Goal: Task Accomplishment & Management: Use online tool/utility

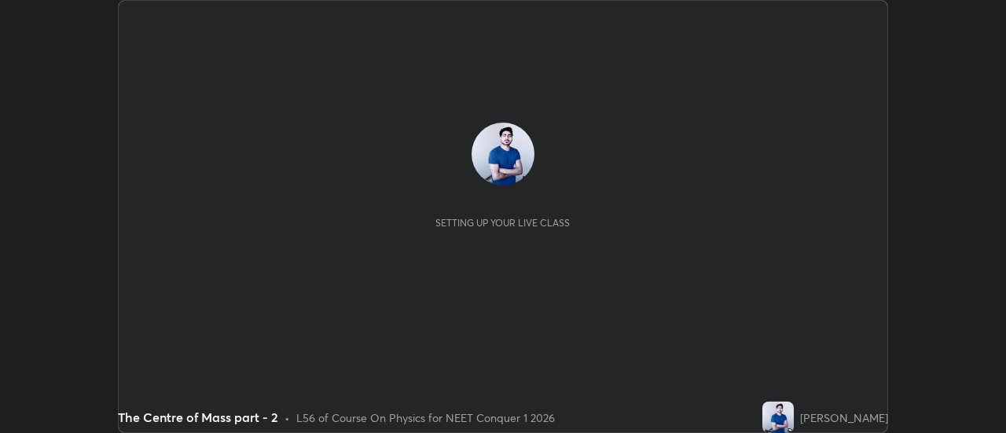
scroll to position [433, 1005]
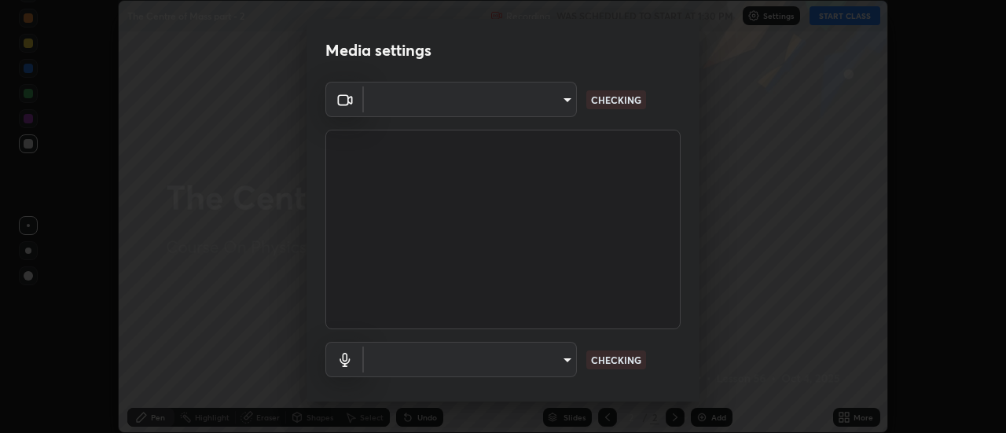
type input "6db99b6eec43879c9c37220b589585cee9a8a2a9ecad64e3b740b2de92d68dc4"
type input "default"
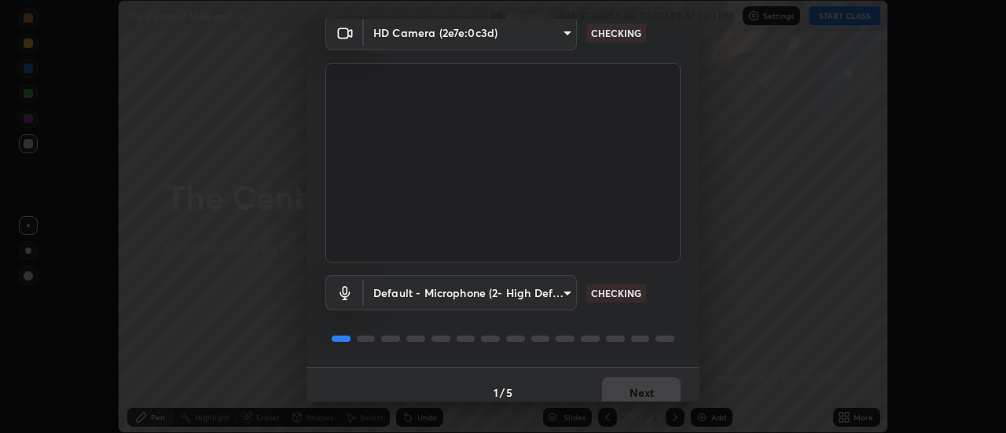
scroll to position [82, 0]
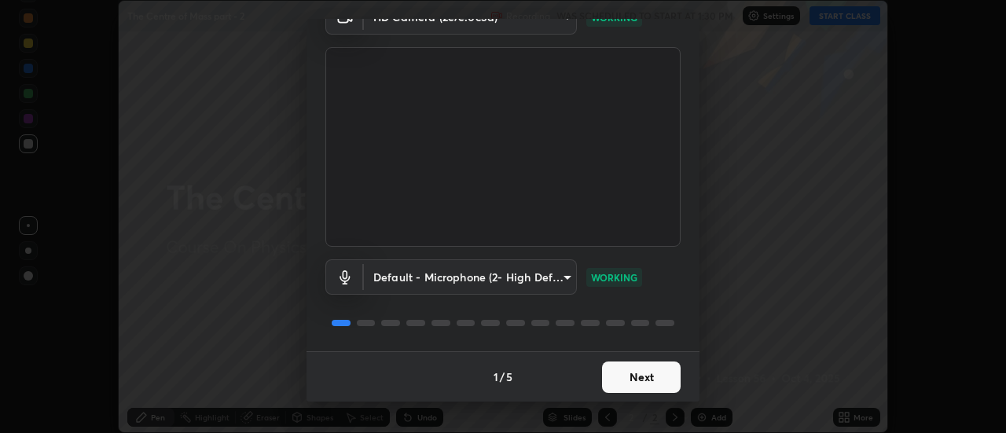
click at [636, 375] on button "Next" at bounding box center [641, 376] width 79 height 31
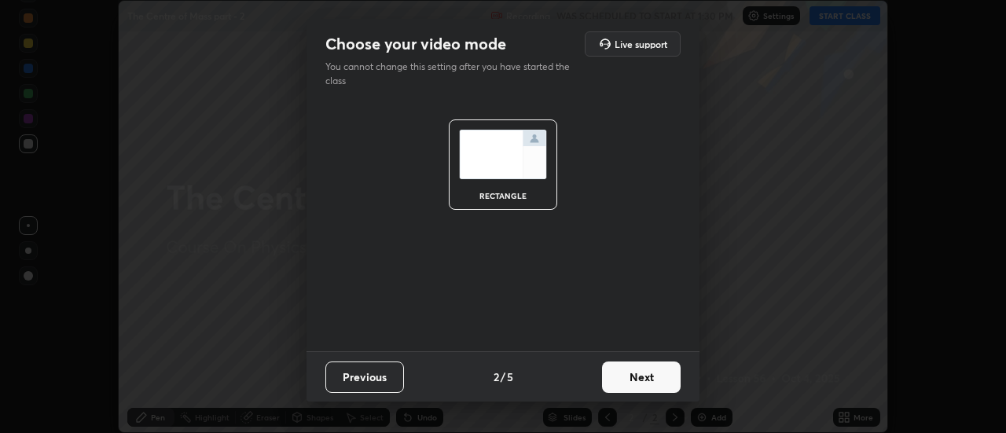
click at [637, 380] on button "Next" at bounding box center [641, 376] width 79 height 31
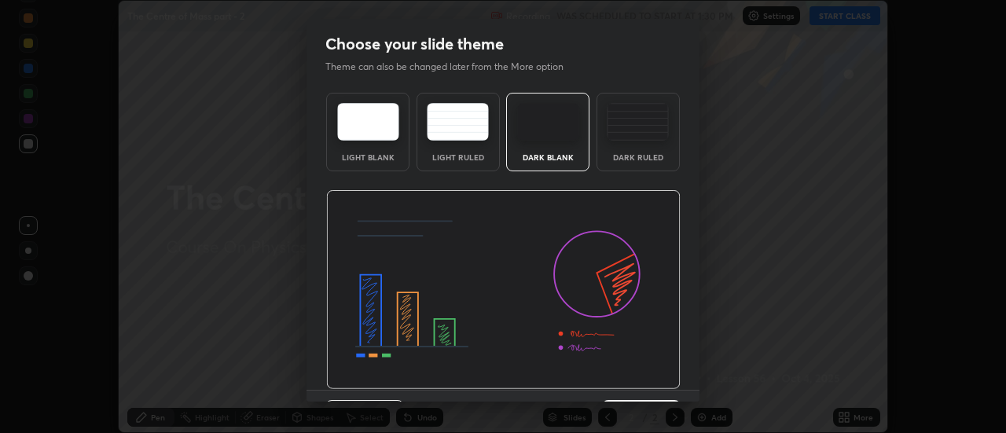
scroll to position [38, 0]
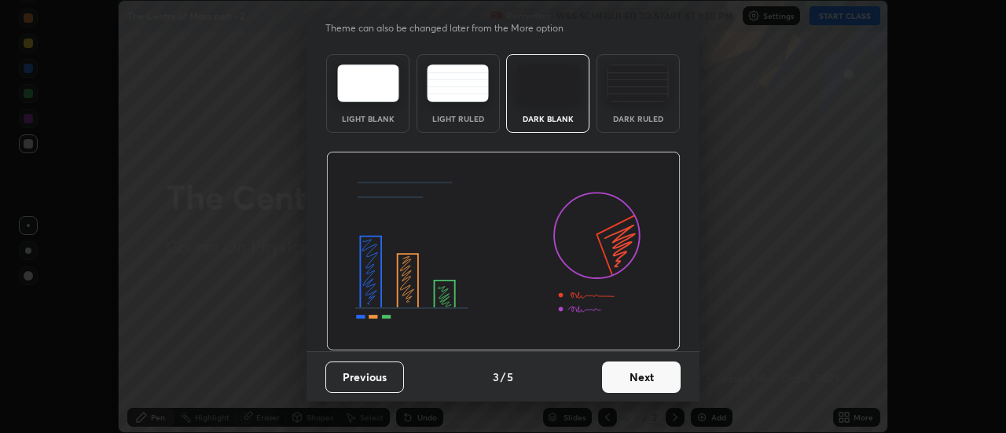
click at [637, 374] on button "Next" at bounding box center [641, 376] width 79 height 31
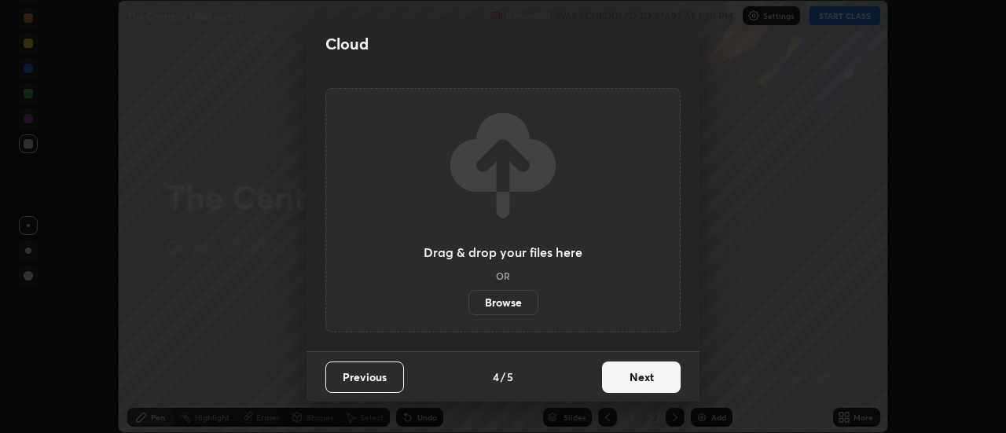
click at [632, 375] on button "Next" at bounding box center [641, 376] width 79 height 31
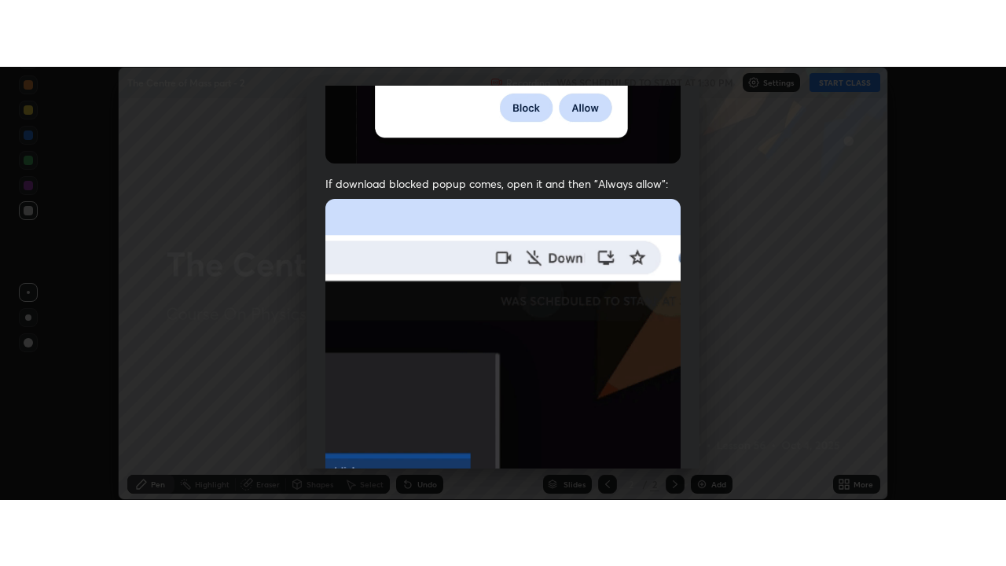
scroll to position [403, 0]
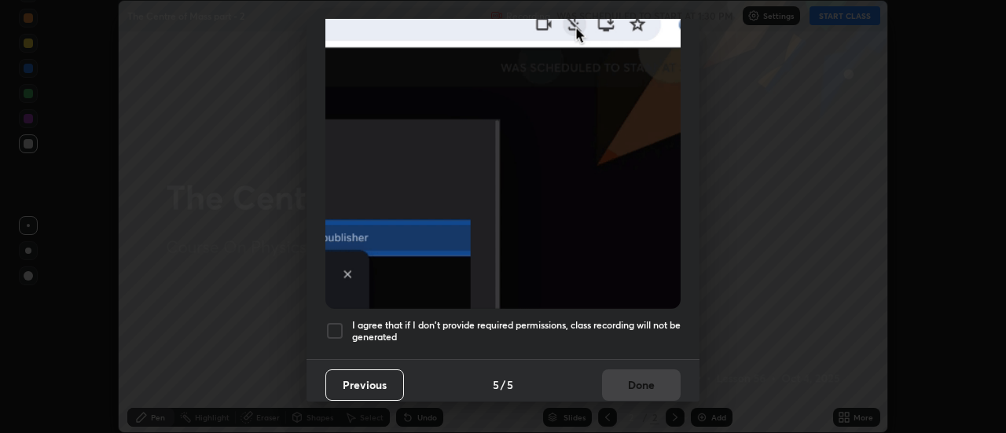
click at [343, 324] on div at bounding box center [334, 330] width 19 height 19
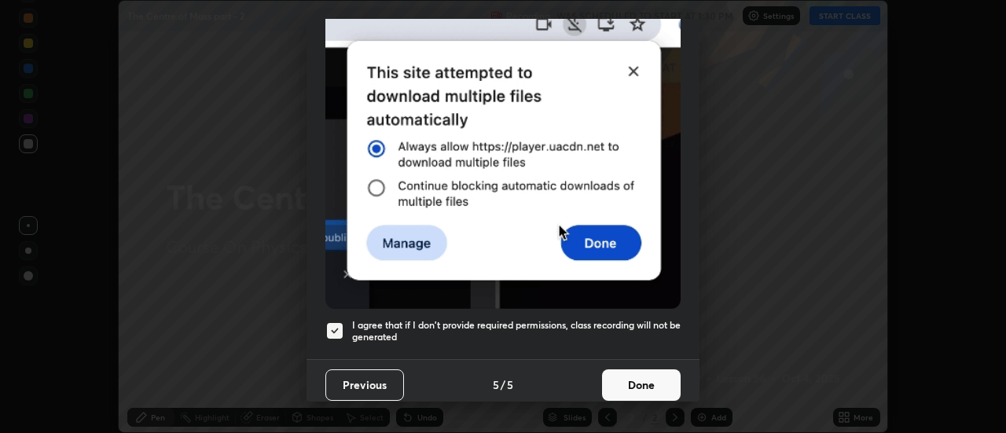
click at [635, 377] on button "Done" at bounding box center [641, 384] width 79 height 31
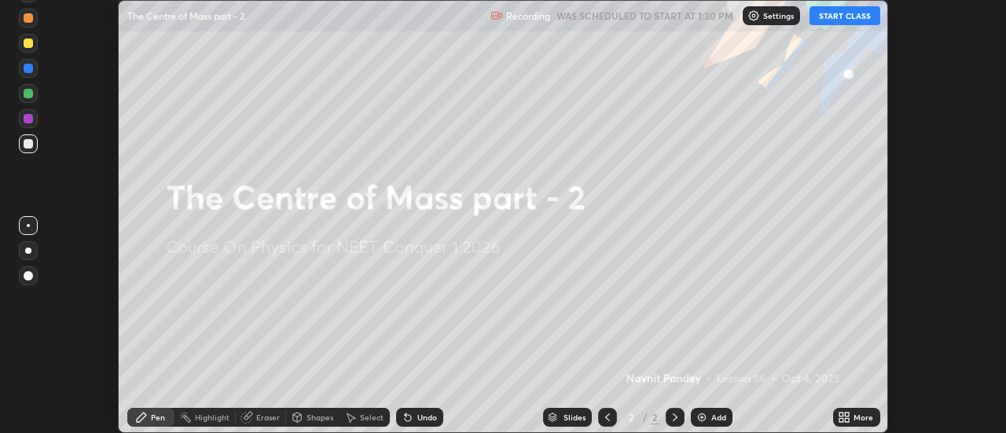
click at [843, 417] on icon at bounding box center [843, 417] width 13 height 13
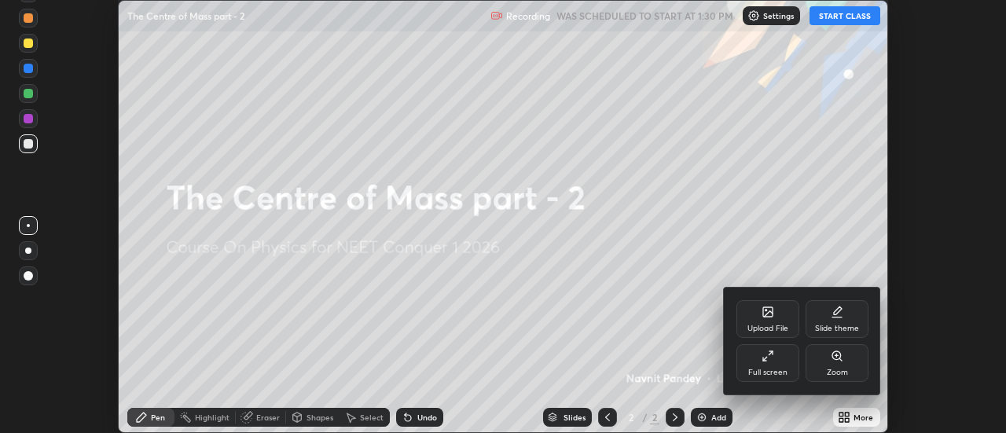
click at [773, 364] on div "Full screen" at bounding box center [767, 363] width 63 height 38
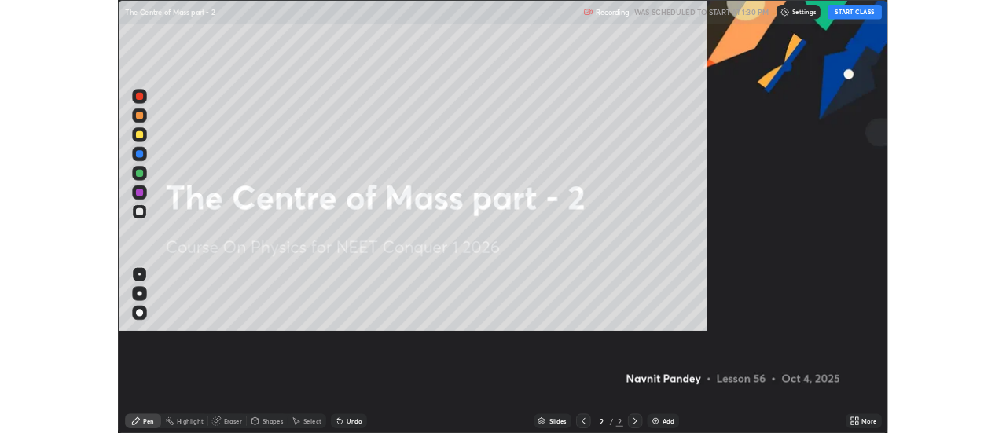
scroll to position [566, 1006]
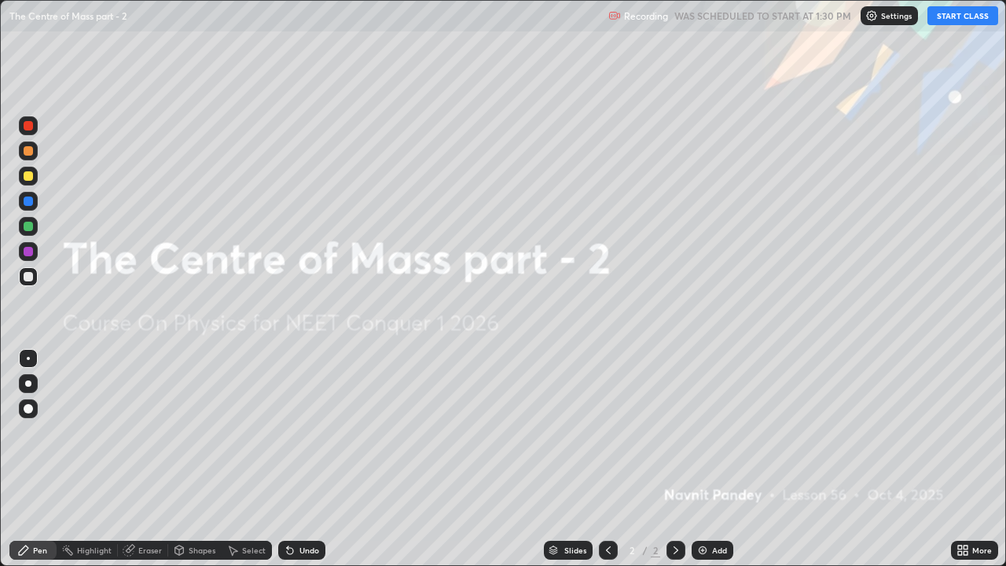
click at [972, 16] on button "START CLASS" at bounding box center [962, 15] width 71 height 19
click at [702, 432] on img at bounding box center [702, 550] width 13 height 13
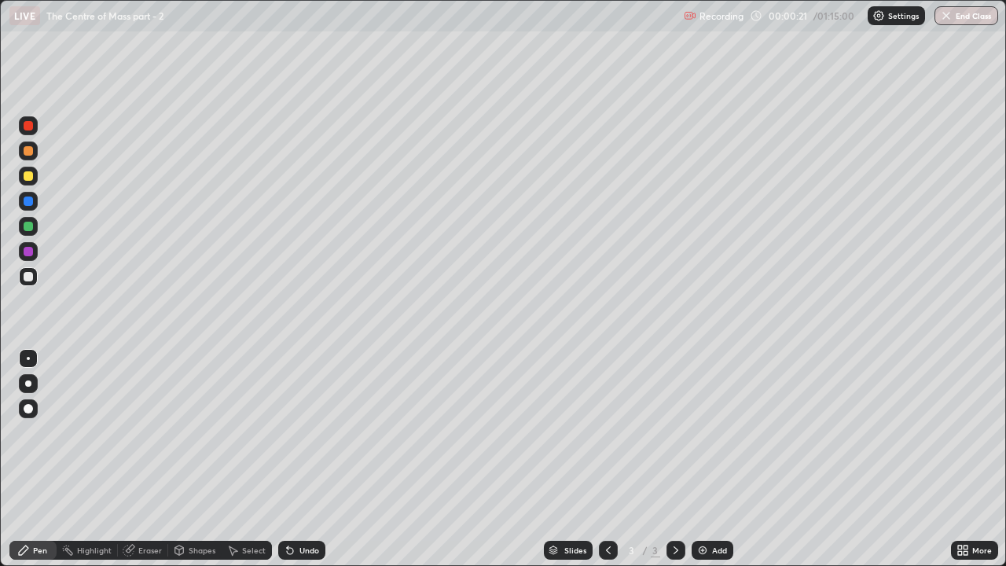
click at [27, 224] on div at bounding box center [28, 226] width 9 height 9
click at [296, 432] on div "Undo" at bounding box center [301, 549] width 47 height 19
click at [299, 432] on div "Undo" at bounding box center [309, 550] width 20 height 8
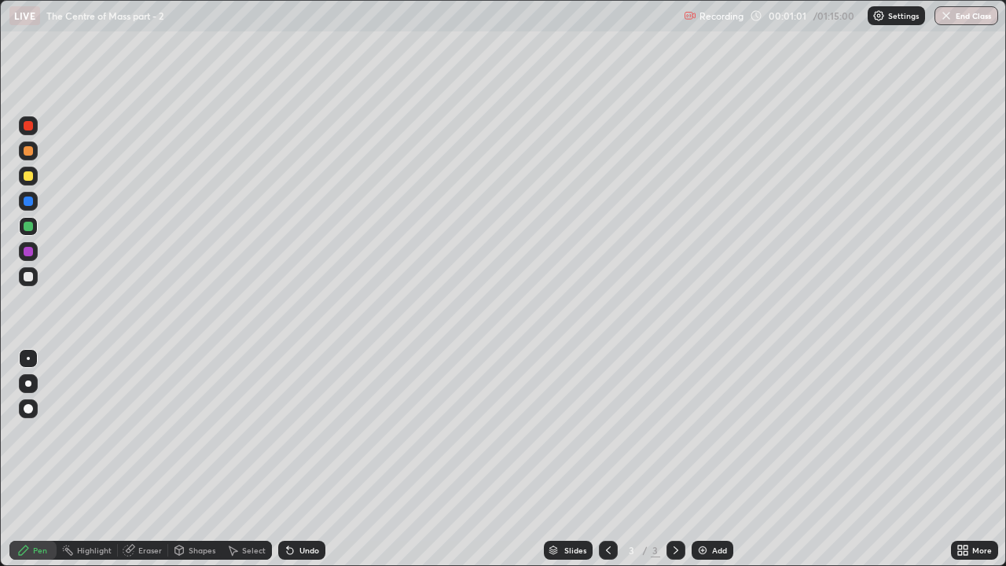
click at [28, 203] on div at bounding box center [28, 200] width 9 height 9
click at [28, 234] on div at bounding box center [28, 226] width 19 height 19
click at [27, 204] on div at bounding box center [28, 200] width 9 height 9
click at [699, 432] on img at bounding box center [702, 550] width 13 height 13
click at [26, 279] on div at bounding box center [28, 276] width 9 height 9
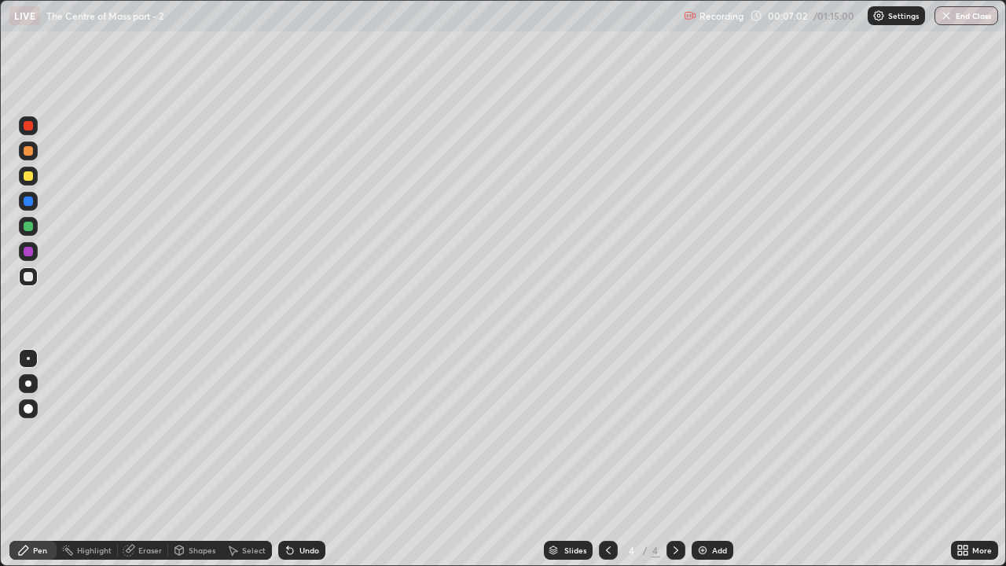
click at [293, 432] on icon at bounding box center [290, 550] width 13 height 13
click at [30, 233] on div at bounding box center [28, 226] width 19 height 19
click at [288, 432] on icon at bounding box center [290, 551] width 6 height 6
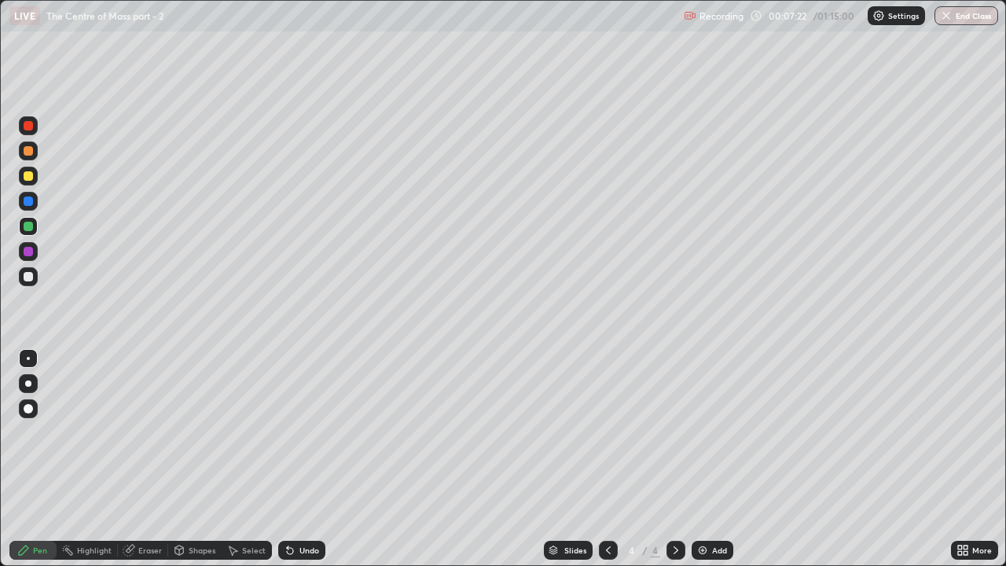
click at [26, 200] on div at bounding box center [28, 200] width 9 height 9
click at [29, 229] on div at bounding box center [28, 226] width 9 height 9
click at [27, 201] on div at bounding box center [28, 200] width 9 height 9
click at [30, 178] on div at bounding box center [28, 175] width 9 height 9
click at [30, 228] on div at bounding box center [28, 226] width 9 height 9
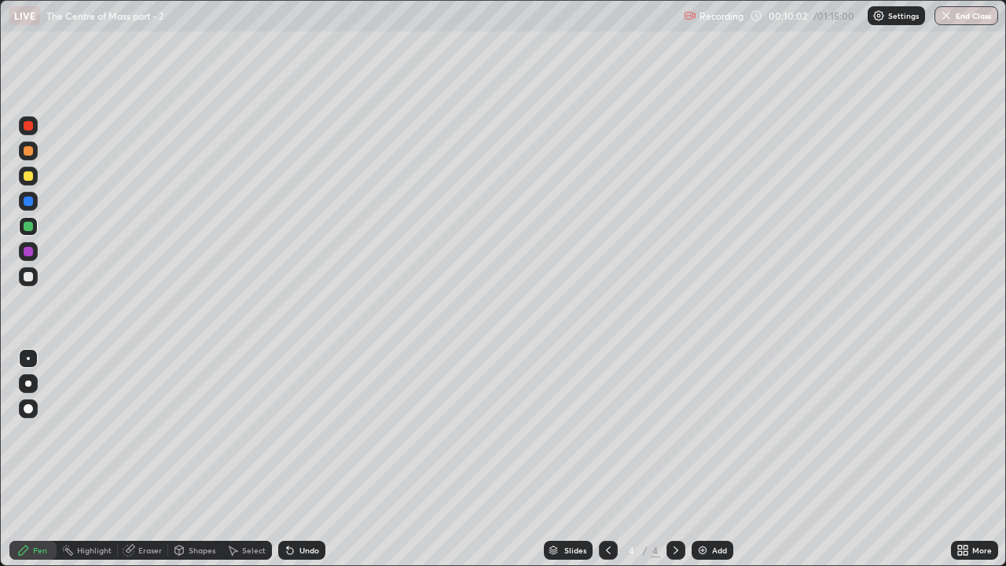
click at [299, 432] on div "Undo" at bounding box center [309, 550] width 20 height 8
click at [672, 432] on icon at bounding box center [675, 550] width 13 height 13
click at [703, 432] on img at bounding box center [702, 550] width 13 height 13
click at [26, 197] on div at bounding box center [28, 200] width 9 height 9
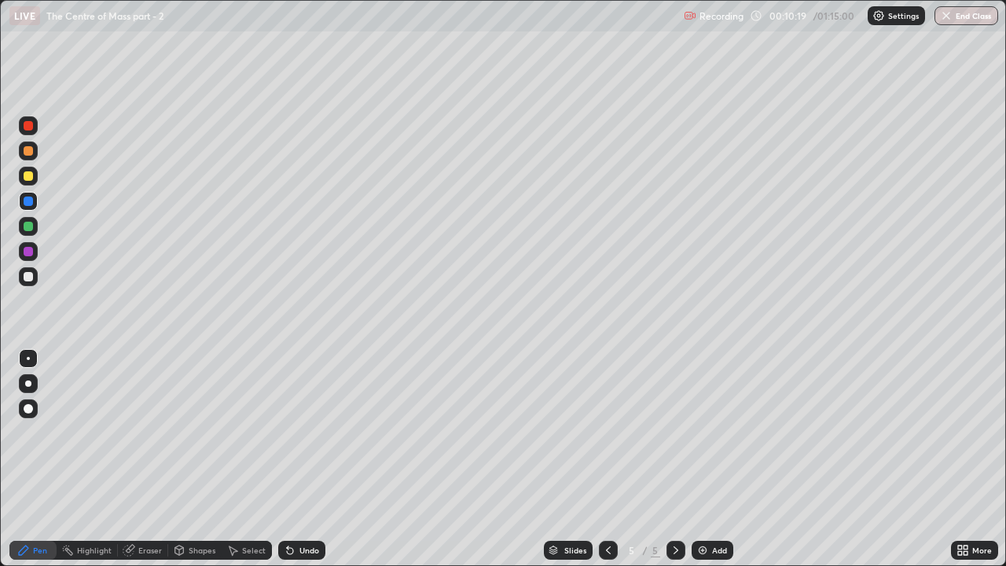
click at [299, 432] on div "Undo" at bounding box center [309, 550] width 20 height 8
click at [27, 223] on div at bounding box center [28, 226] width 9 height 9
click at [30, 200] on div at bounding box center [28, 200] width 9 height 9
click at [130, 432] on icon at bounding box center [128, 550] width 10 height 10
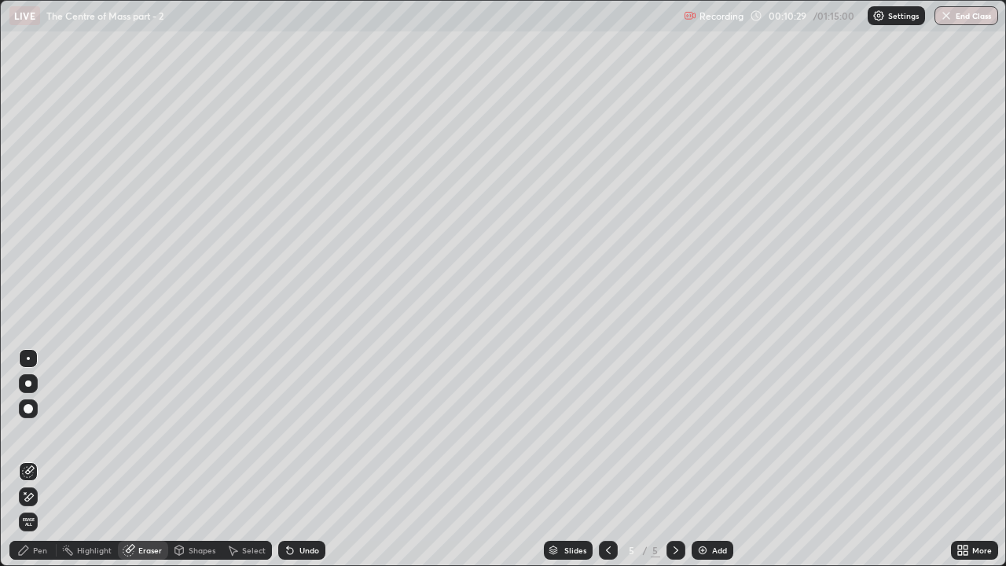
click at [27, 432] on icon at bounding box center [23, 549] width 9 height 9
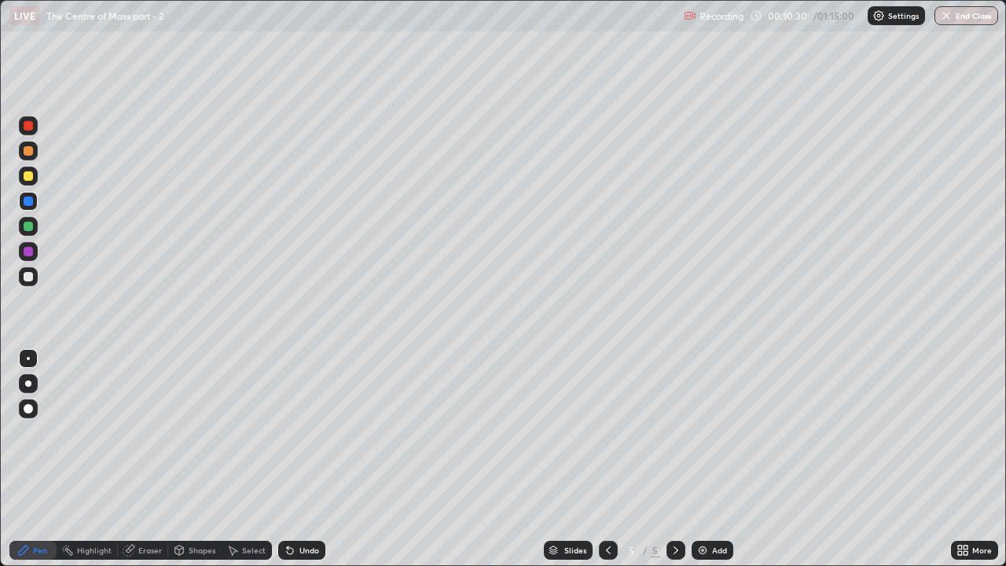
click at [24, 225] on div at bounding box center [28, 226] width 9 height 9
click at [288, 432] on icon at bounding box center [290, 551] width 6 height 6
click at [27, 201] on div at bounding box center [28, 200] width 9 height 9
click at [28, 174] on div at bounding box center [28, 175] width 9 height 9
click at [24, 203] on div at bounding box center [28, 200] width 9 height 9
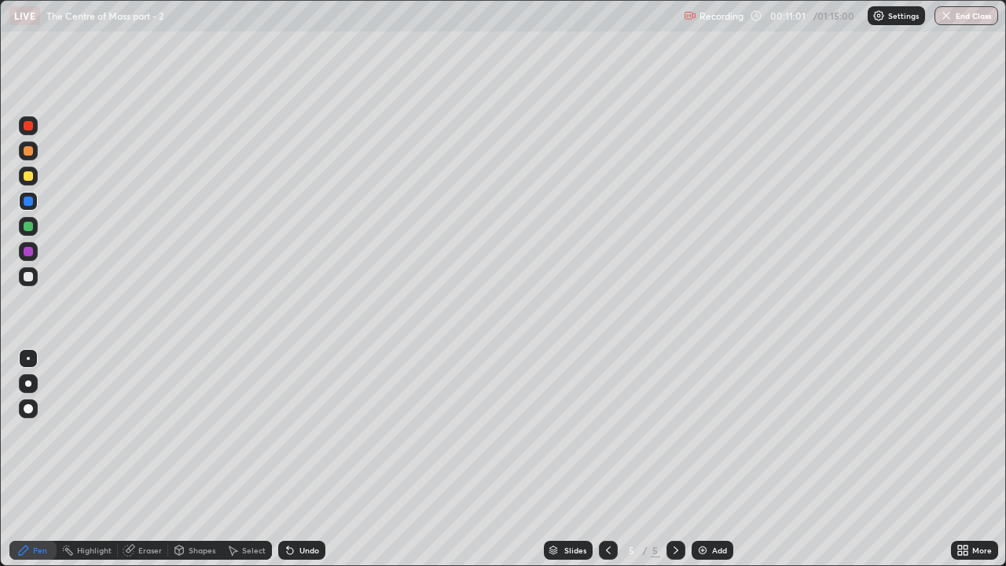
click at [295, 432] on div "Undo" at bounding box center [301, 549] width 47 height 19
click at [299, 432] on div "Undo" at bounding box center [309, 550] width 20 height 8
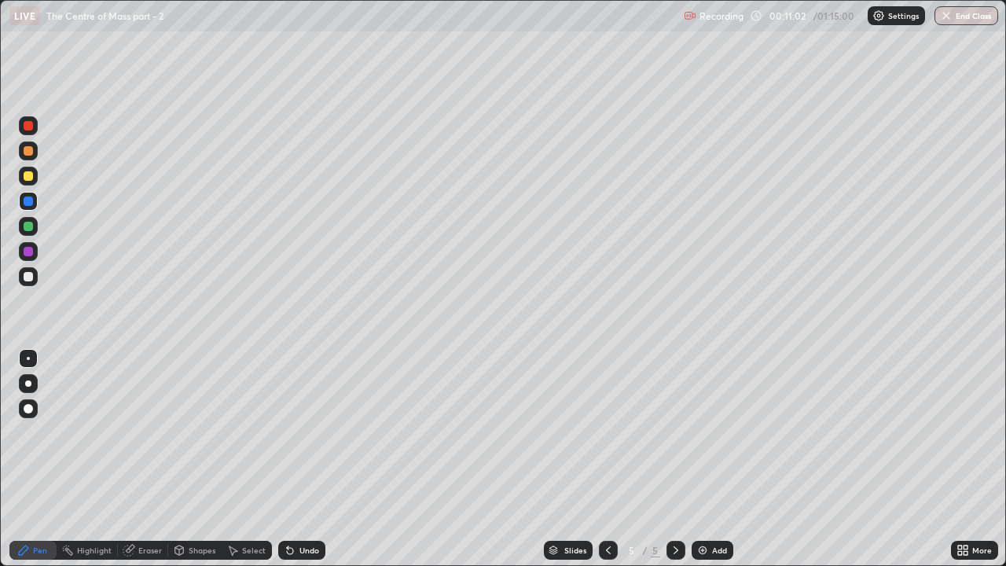
click at [299, 432] on div "Undo" at bounding box center [309, 550] width 20 height 8
click at [29, 178] on div at bounding box center [28, 175] width 9 height 9
click at [25, 223] on div at bounding box center [28, 226] width 9 height 9
click at [28, 278] on div at bounding box center [28, 276] width 9 height 9
click at [27, 174] on div at bounding box center [28, 175] width 9 height 9
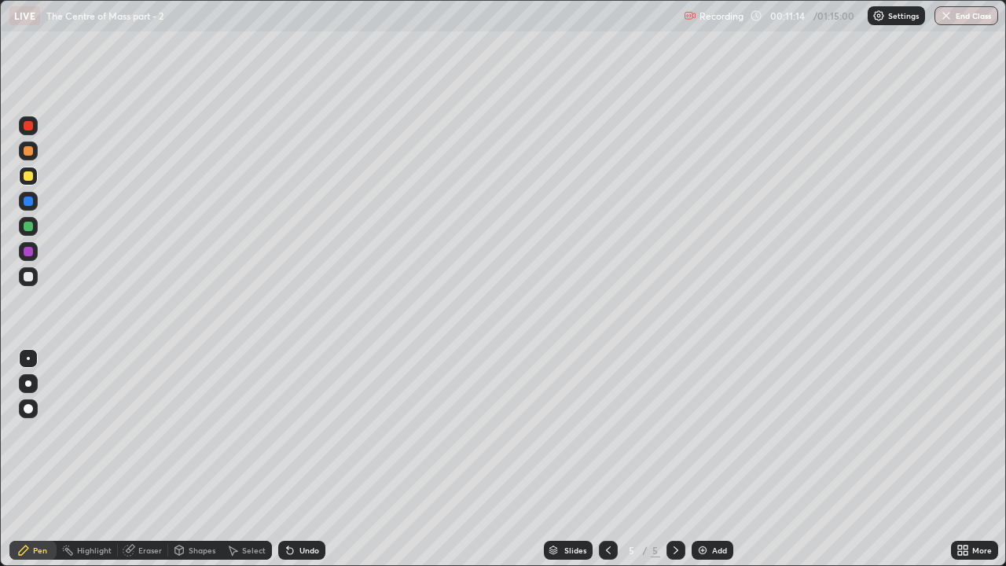
click at [29, 226] on div at bounding box center [28, 226] width 9 height 9
click at [28, 176] on div at bounding box center [28, 175] width 9 height 9
click at [30, 278] on div at bounding box center [28, 276] width 9 height 9
click at [288, 432] on icon at bounding box center [290, 551] width 6 height 6
click at [292, 432] on icon at bounding box center [290, 550] width 13 height 13
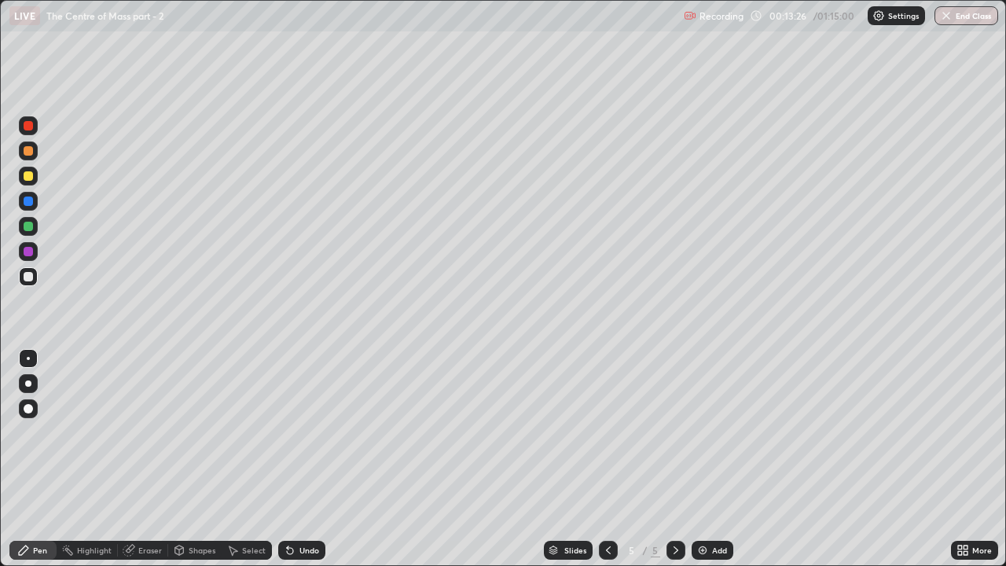
click at [30, 198] on div at bounding box center [28, 200] width 9 height 9
click at [299, 432] on div "Undo" at bounding box center [309, 550] width 20 height 8
click at [295, 432] on div "Undo" at bounding box center [301, 549] width 47 height 19
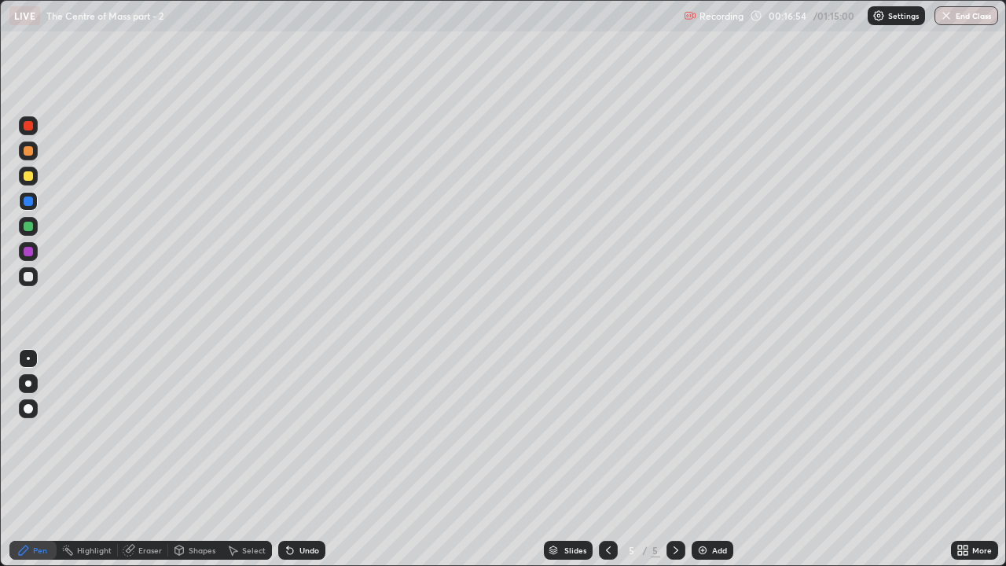
click at [674, 432] on icon at bounding box center [675, 550] width 5 height 8
click at [700, 432] on img at bounding box center [702, 550] width 13 height 13
click at [605, 432] on icon at bounding box center [608, 550] width 13 height 13
click at [676, 432] on icon at bounding box center [675, 550] width 5 height 8
click at [606, 432] on icon at bounding box center [608, 550] width 13 height 13
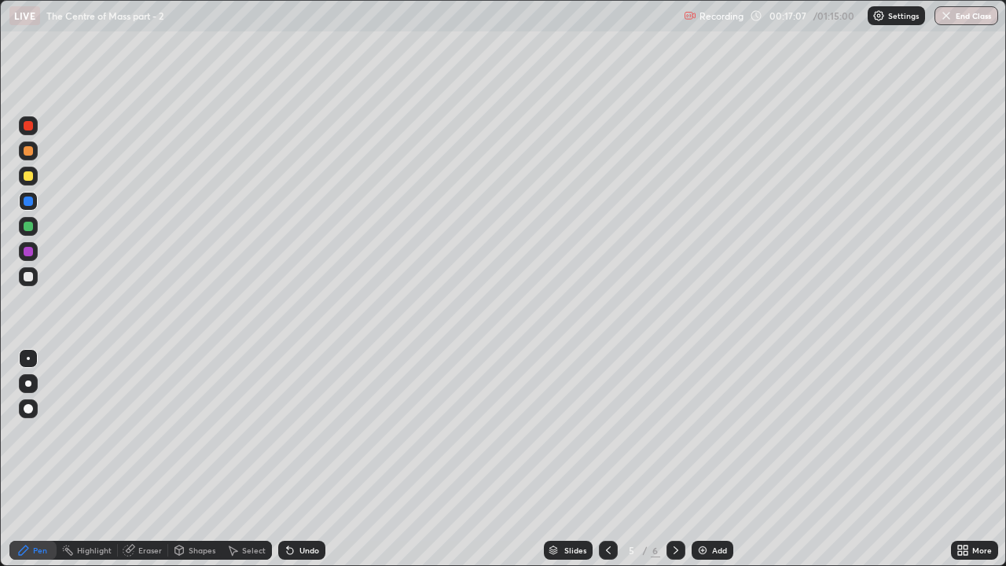
click at [674, 432] on icon at bounding box center [675, 550] width 13 height 13
click at [606, 432] on icon at bounding box center [608, 550] width 13 height 13
click at [613, 432] on div at bounding box center [608, 549] width 19 height 19
click at [674, 432] on icon at bounding box center [675, 550] width 13 height 13
click at [675, 432] on icon at bounding box center [675, 550] width 5 height 8
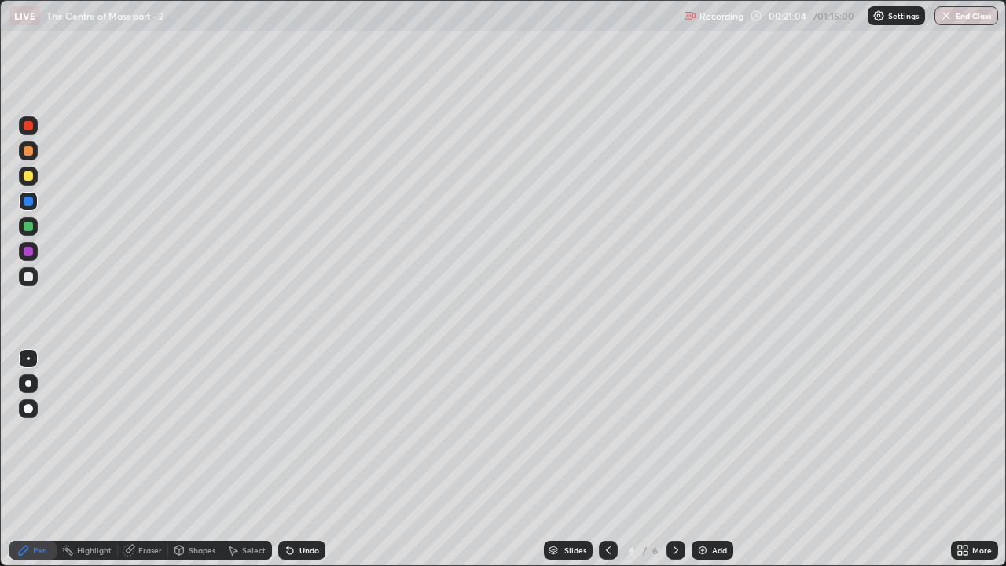
click at [30, 276] on div at bounding box center [28, 276] width 9 height 9
click at [28, 227] on div at bounding box center [28, 226] width 9 height 9
click at [606, 432] on icon at bounding box center [608, 550] width 13 height 13
click at [666, 432] on div at bounding box center [675, 549] width 19 height 19
click at [606, 432] on icon at bounding box center [608, 550] width 5 height 8
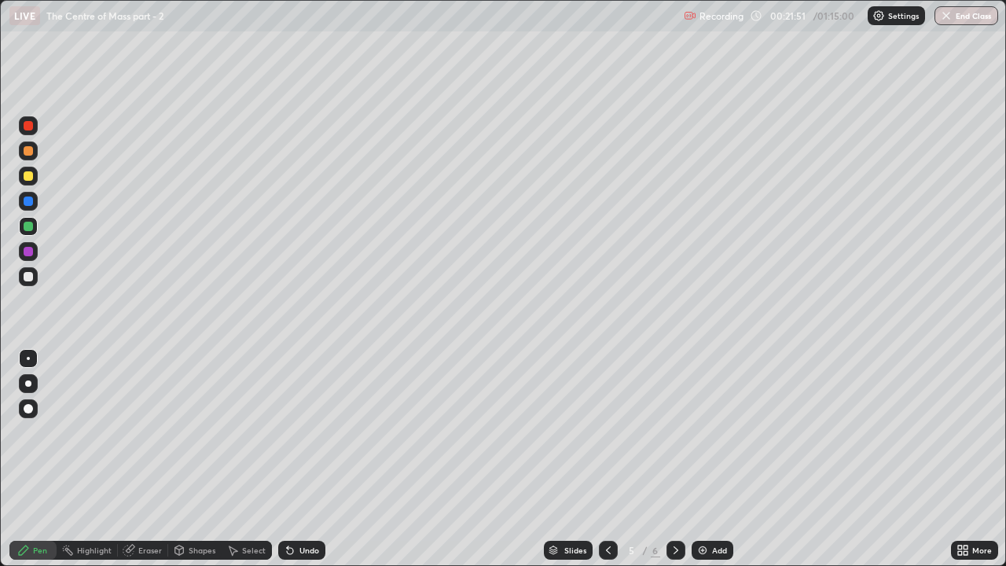
click at [606, 432] on icon at bounding box center [608, 550] width 13 height 13
click at [30, 204] on div at bounding box center [28, 200] width 9 height 9
click at [29, 228] on div at bounding box center [28, 226] width 9 height 9
click at [27, 204] on div at bounding box center [28, 200] width 9 height 9
click at [30, 178] on div at bounding box center [28, 175] width 9 height 9
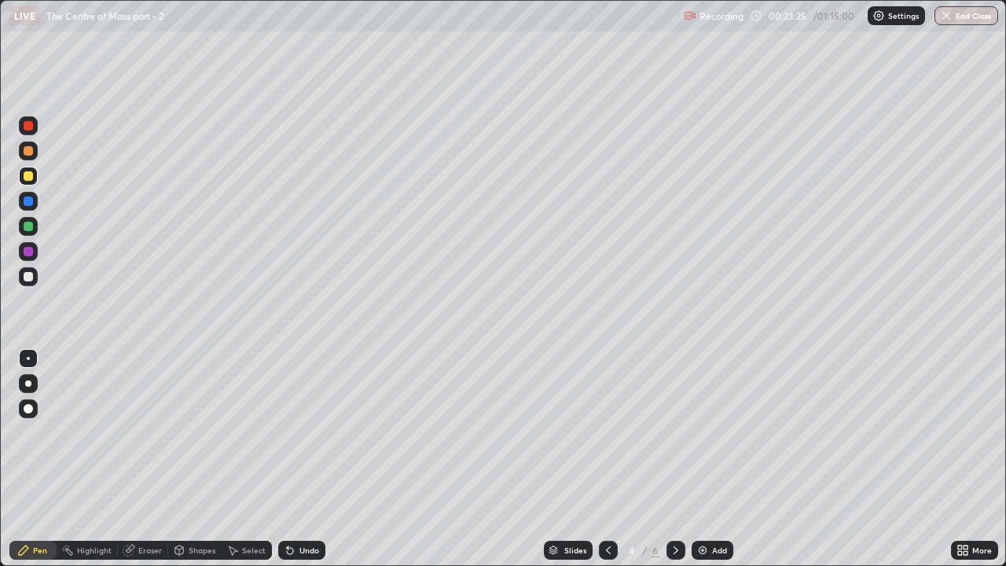
click at [672, 432] on icon at bounding box center [675, 550] width 13 height 13
click at [675, 432] on icon at bounding box center [675, 550] width 5 height 8
click at [27, 279] on div at bounding box center [28, 276] width 9 height 9
click at [302, 432] on div "Undo" at bounding box center [309, 550] width 20 height 8
click at [305, 432] on div "Undo" at bounding box center [301, 549] width 47 height 19
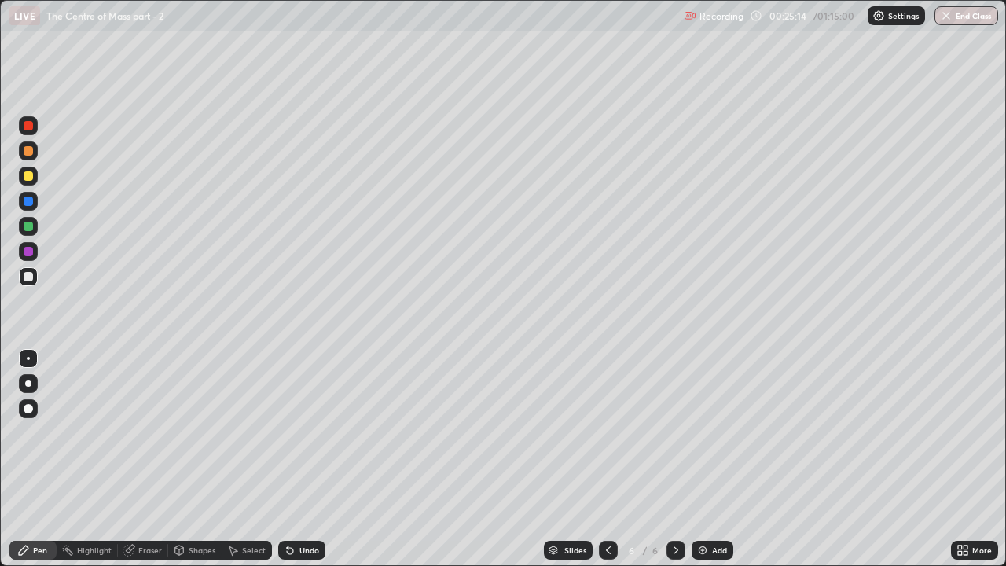
click at [305, 432] on div "Undo" at bounding box center [301, 549] width 47 height 19
click at [300, 432] on div "Undo" at bounding box center [309, 550] width 20 height 8
click at [26, 229] on div at bounding box center [28, 226] width 9 height 9
click at [674, 432] on icon at bounding box center [675, 550] width 5 height 8
click at [696, 432] on img at bounding box center [702, 550] width 13 height 13
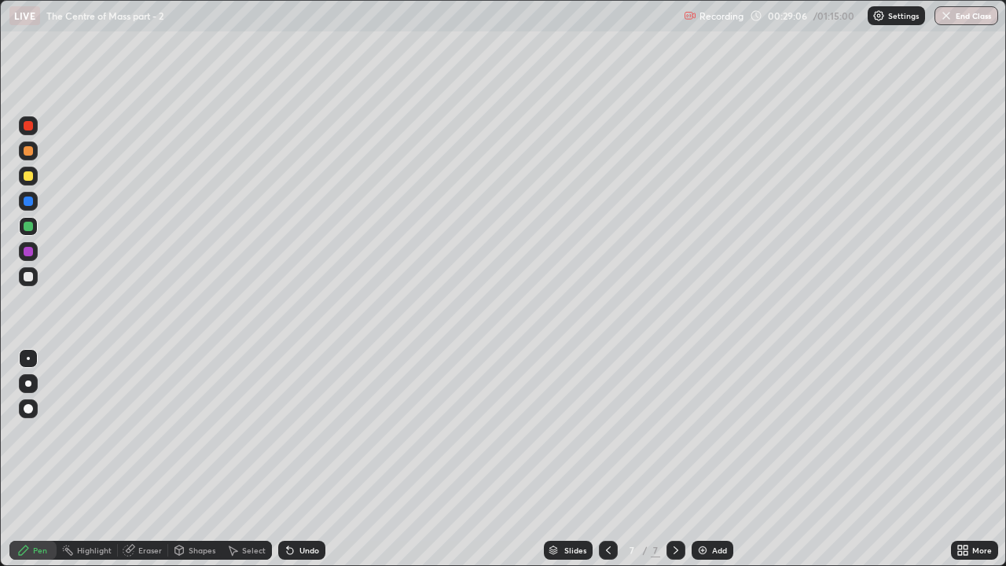
click at [31, 200] on div at bounding box center [28, 200] width 9 height 9
click at [605, 432] on icon at bounding box center [608, 550] width 13 height 13
click at [29, 277] on div at bounding box center [28, 276] width 9 height 9
click at [674, 432] on icon at bounding box center [675, 550] width 13 height 13
click at [31, 208] on div at bounding box center [28, 201] width 19 height 19
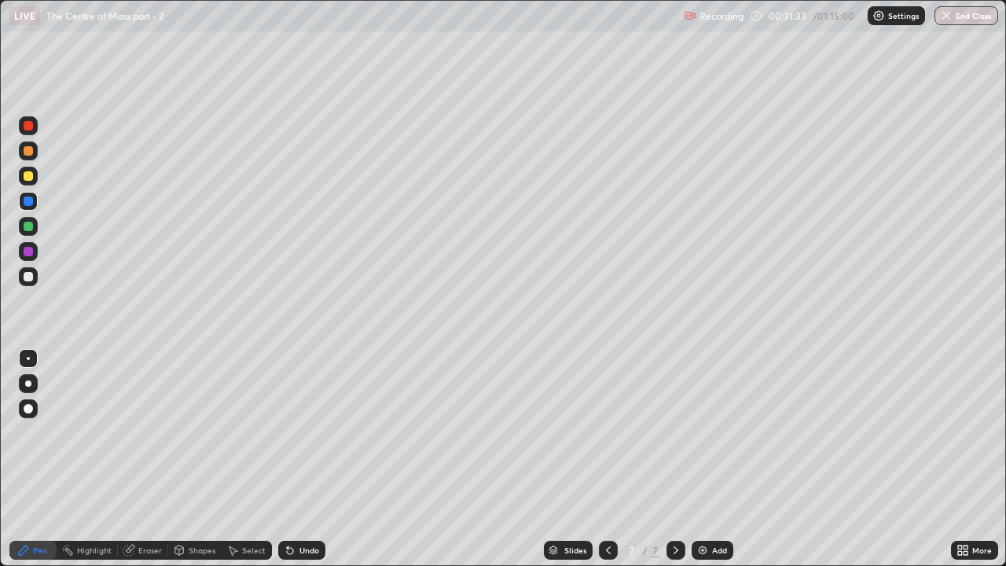
click at [303, 432] on div "Undo" at bounding box center [301, 549] width 47 height 19
click at [299, 432] on div "Undo" at bounding box center [309, 550] width 20 height 8
click at [24, 230] on div at bounding box center [28, 226] width 19 height 19
click at [26, 176] on div at bounding box center [28, 175] width 9 height 9
click at [606, 432] on icon at bounding box center [608, 550] width 13 height 13
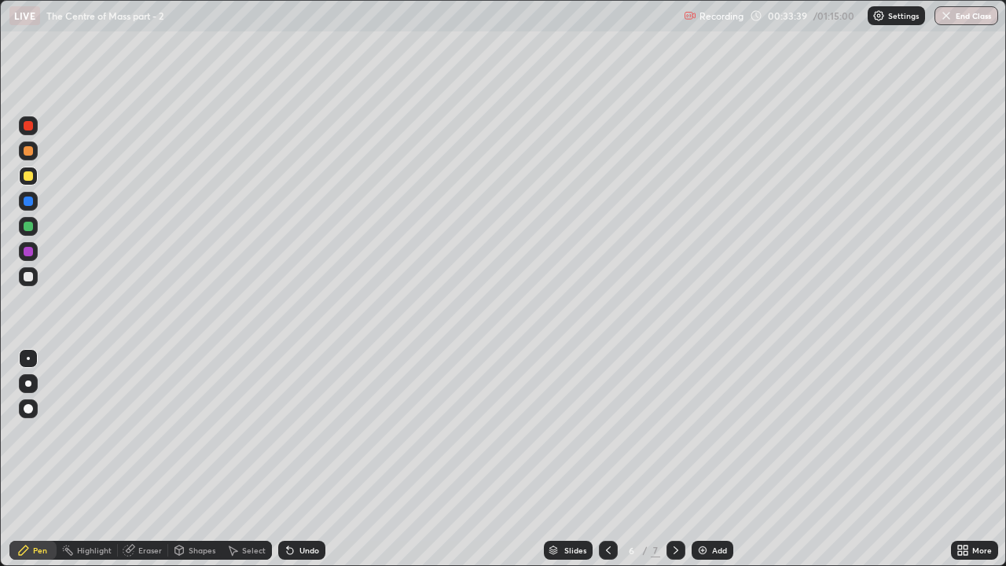
click at [675, 432] on icon at bounding box center [675, 550] width 13 height 13
click at [672, 432] on icon at bounding box center [675, 550] width 13 height 13
click at [696, 432] on img at bounding box center [702, 550] width 13 height 13
click at [27, 277] on div at bounding box center [28, 276] width 9 height 9
click at [30, 229] on div at bounding box center [28, 226] width 9 height 9
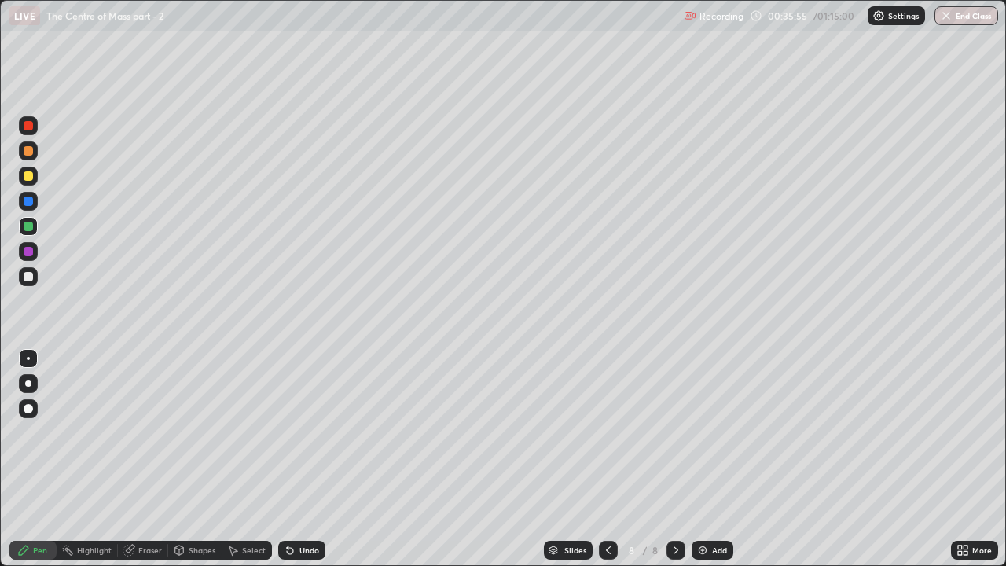
click at [27, 200] on div at bounding box center [28, 200] width 9 height 9
click at [27, 228] on div at bounding box center [28, 226] width 9 height 9
click at [28, 177] on div at bounding box center [28, 175] width 9 height 9
click at [24, 230] on div at bounding box center [28, 226] width 19 height 19
click at [31, 203] on div at bounding box center [28, 200] width 9 height 9
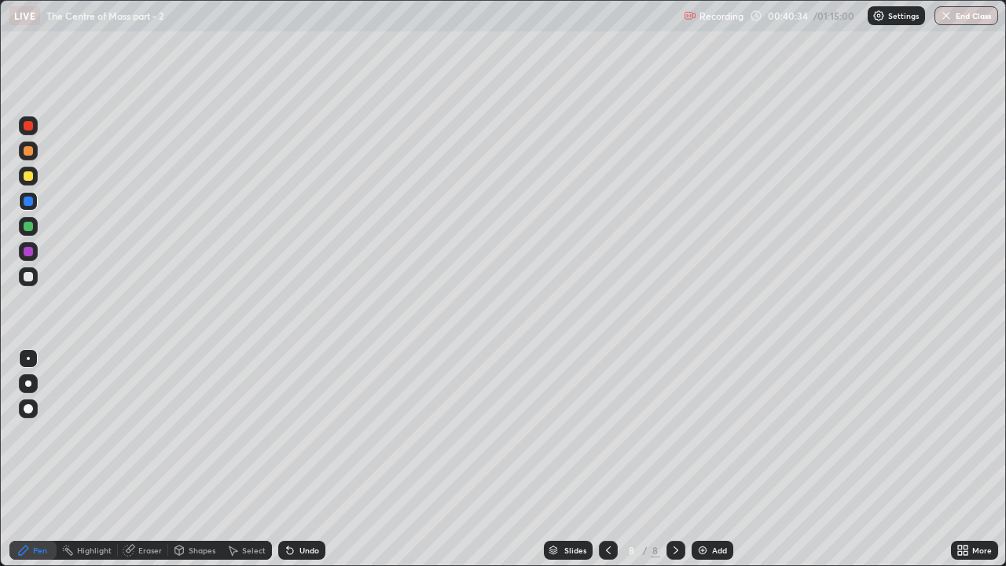
click at [669, 432] on icon at bounding box center [675, 550] width 13 height 13
click at [698, 432] on img at bounding box center [702, 550] width 13 height 13
click at [27, 277] on div at bounding box center [28, 276] width 9 height 9
click at [24, 222] on div at bounding box center [28, 226] width 19 height 19
click at [29, 230] on div at bounding box center [28, 226] width 9 height 9
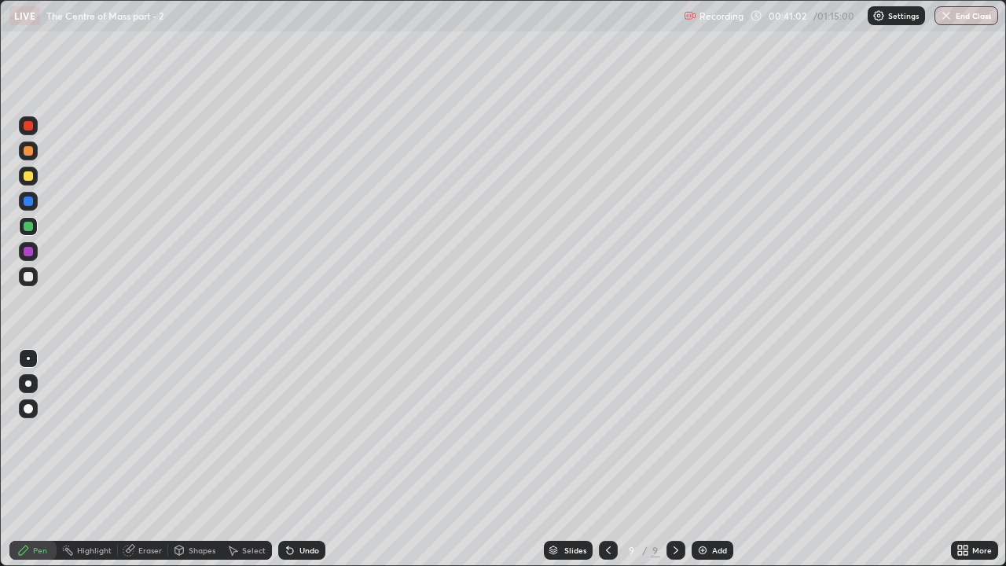
click at [29, 225] on div at bounding box center [28, 226] width 9 height 9
click at [292, 432] on icon at bounding box center [290, 550] width 13 height 13
click at [145, 432] on div "Eraser" at bounding box center [150, 550] width 24 height 8
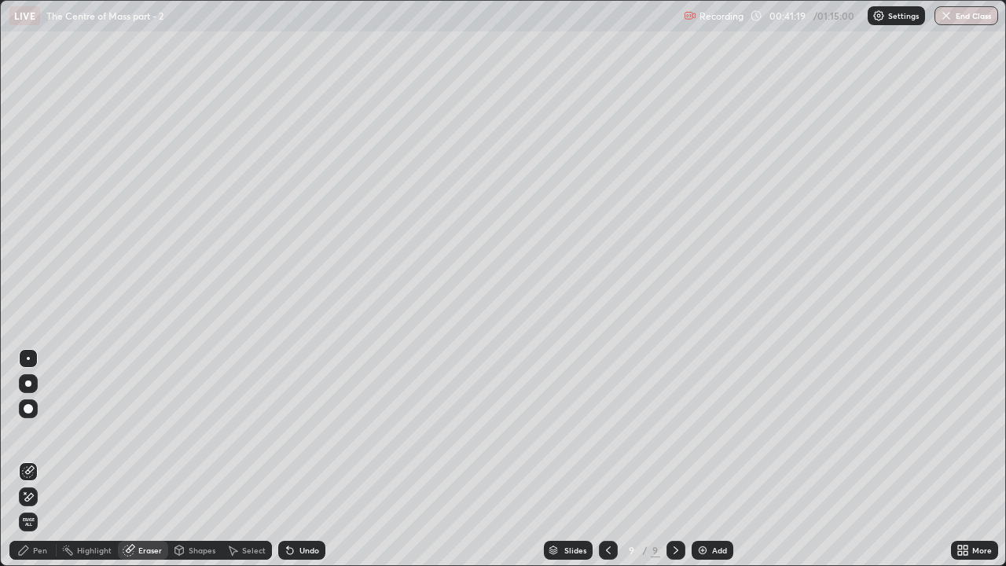
click at [41, 432] on div "Pen" at bounding box center [40, 550] width 14 height 8
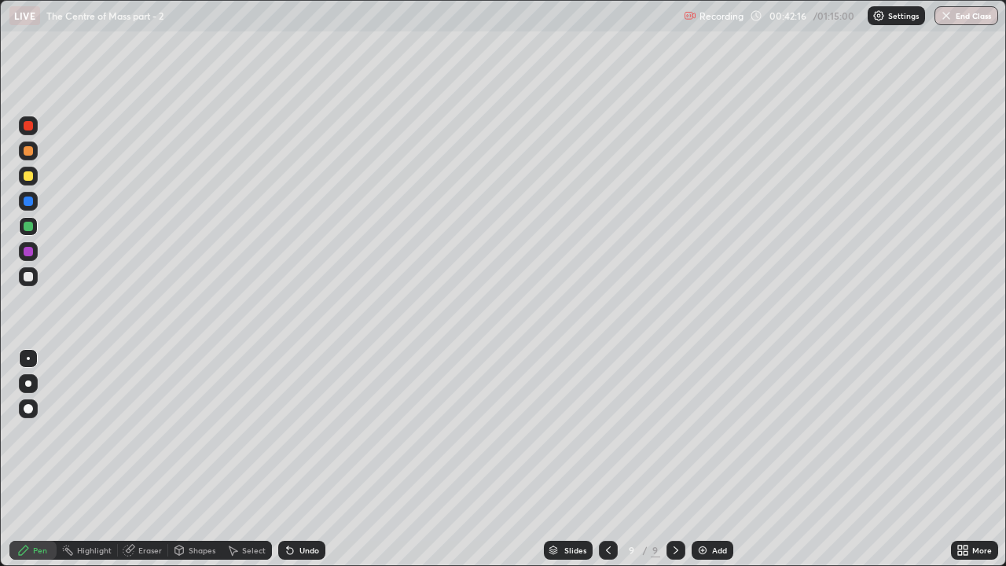
click at [288, 432] on icon at bounding box center [290, 551] width 6 height 6
click at [292, 432] on icon at bounding box center [290, 550] width 13 height 13
click at [287, 432] on icon at bounding box center [288, 547] width 2 height 2
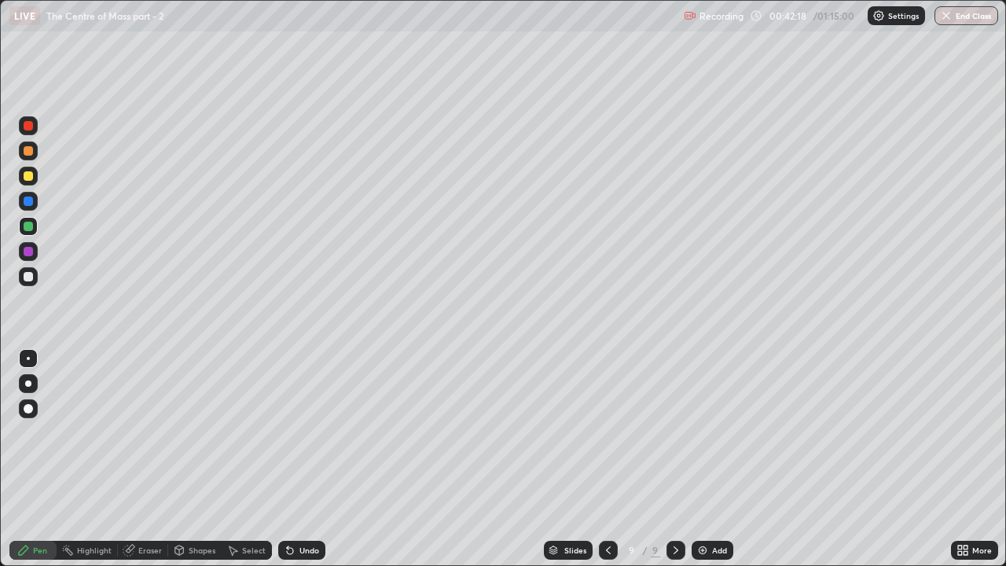
click at [127, 432] on icon at bounding box center [128, 550] width 10 height 10
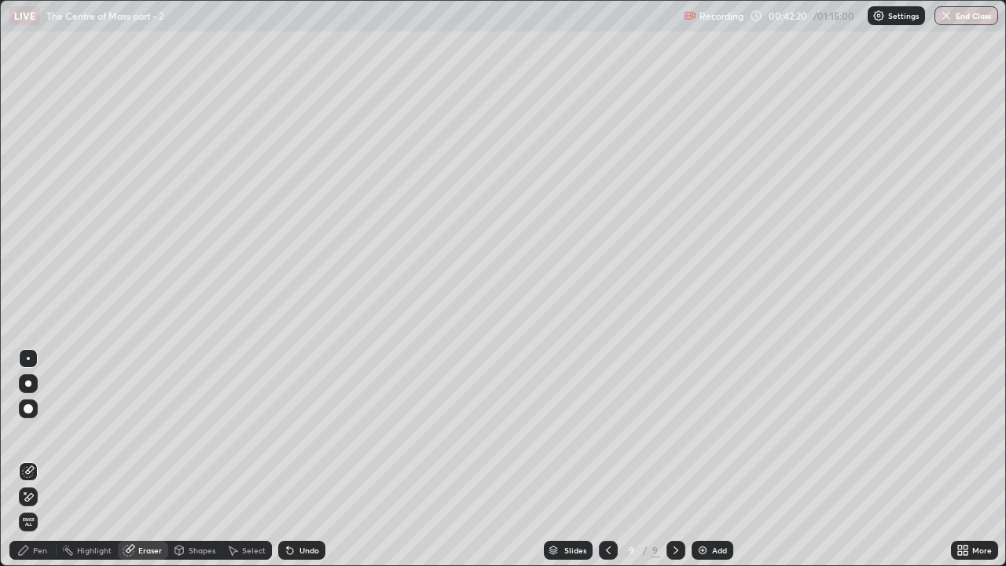
click at [42, 432] on div "Pen" at bounding box center [40, 550] width 14 height 8
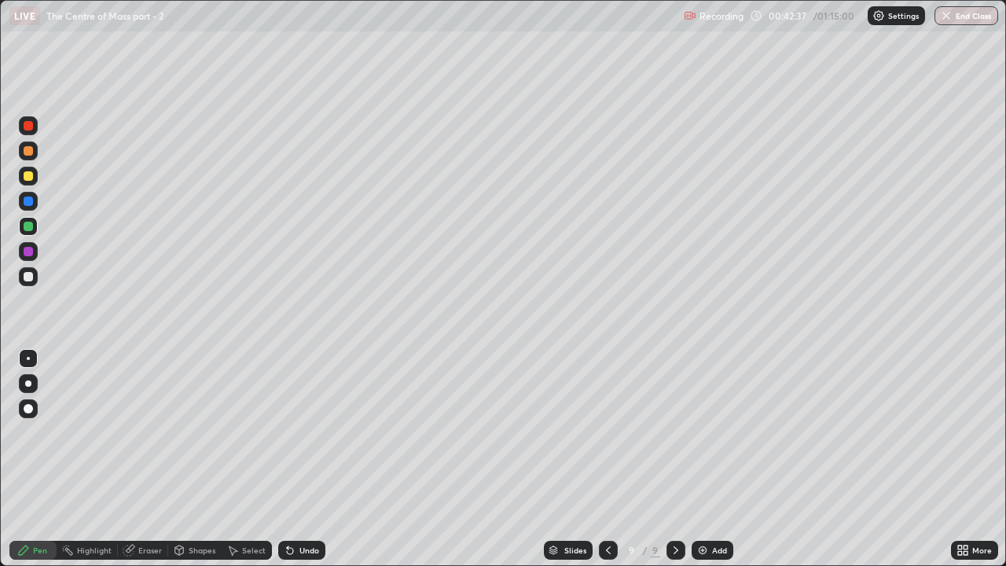
click at [674, 432] on icon at bounding box center [675, 550] width 13 height 13
click at [698, 432] on img at bounding box center [702, 550] width 13 height 13
click at [295, 432] on div "Undo" at bounding box center [301, 549] width 47 height 19
click at [296, 432] on div "Undo" at bounding box center [301, 549] width 47 height 19
click at [297, 432] on div "Undo" at bounding box center [301, 549] width 47 height 19
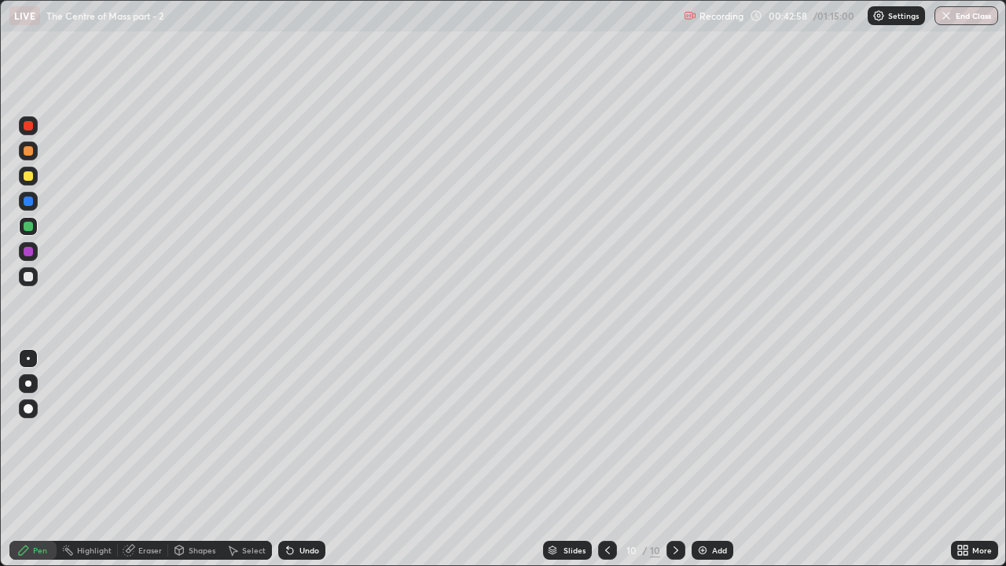
click at [28, 203] on div at bounding box center [28, 200] width 9 height 9
click at [29, 225] on div at bounding box center [28, 226] width 9 height 9
click at [27, 203] on div at bounding box center [28, 200] width 9 height 9
click at [287, 432] on icon at bounding box center [288, 547] width 2 height 2
click at [293, 432] on icon at bounding box center [290, 550] width 13 height 13
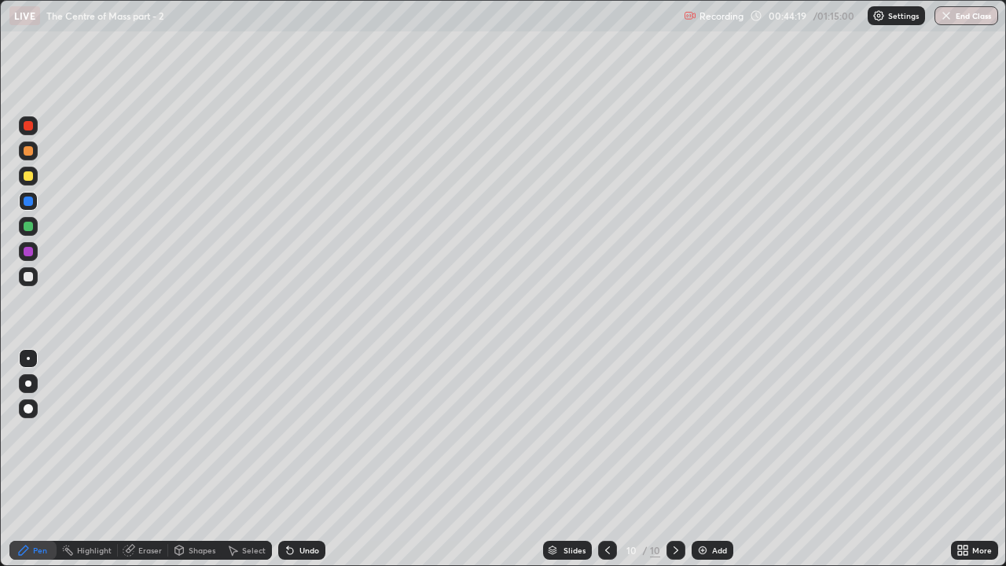
click at [31, 229] on div at bounding box center [28, 226] width 9 height 9
click at [293, 432] on icon at bounding box center [290, 550] width 13 height 13
click at [299, 432] on div "Undo" at bounding box center [309, 550] width 20 height 8
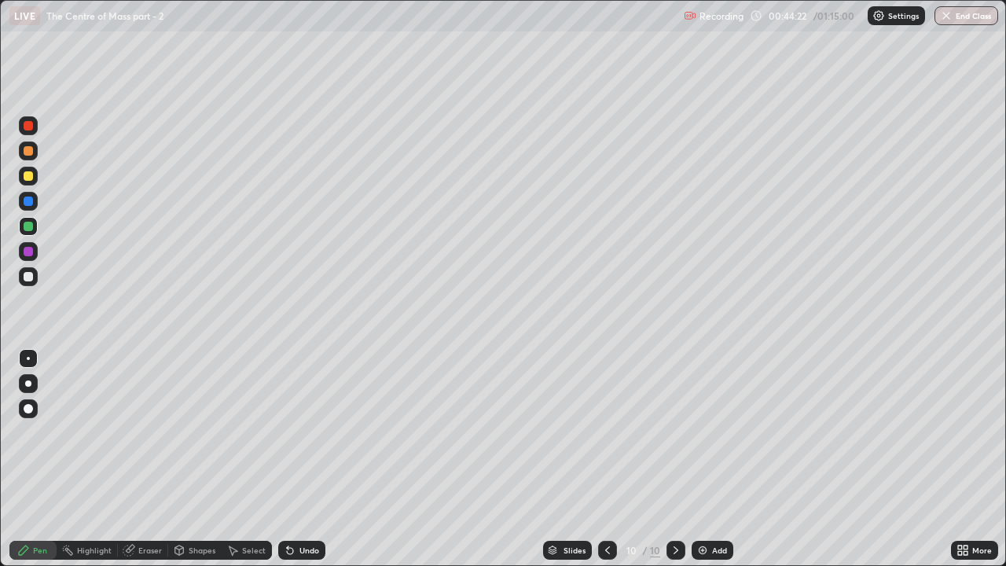
click at [299, 432] on div "Undo" at bounding box center [309, 550] width 20 height 8
click at [675, 432] on icon at bounding box center [675, 550] width 5 height 8
click at [669, 432] on icon at bounding box center [675, 550] width 13 height 13
click at [699, 432] on img at bounding box center [702, 550] width 13 height 13
click at [30, 255] on div at bounding box center [28, 251] width 9 height 9
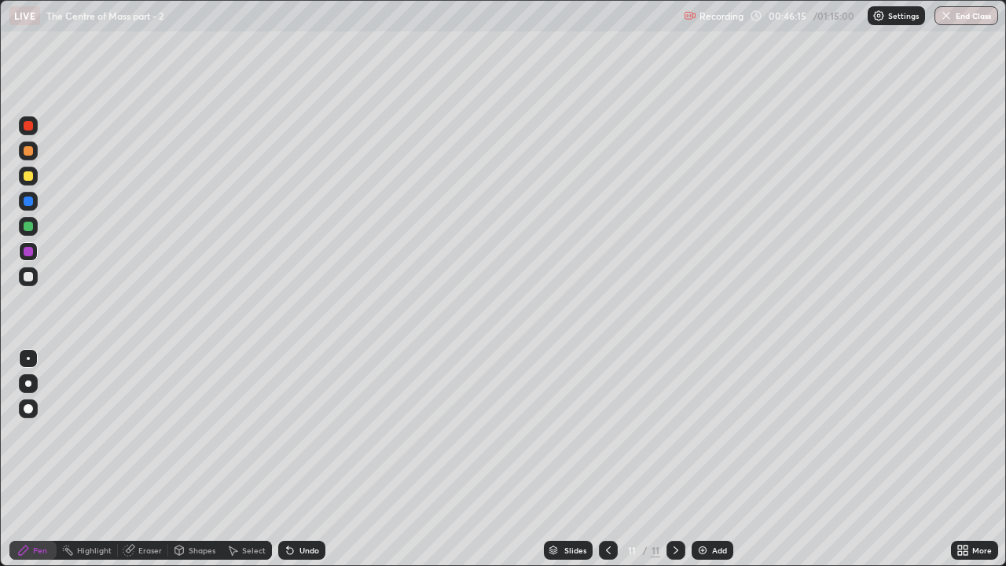
click at [295, 432] on div "Undo" at bounding box center [301, 549] width 47 height 19
click at [299, 432] on div "Undo" at bounding box center [309, 550] width 20 height 8
click at [24, 226] on div at bounding box center [28, 226] width 9 height 9
click at [709, 432] on div "Add" at bounding box center [712, 549] width 42 height 19
click at [300, 432] on div "Undo" at bounding box center [309, 550] width 20 height 8
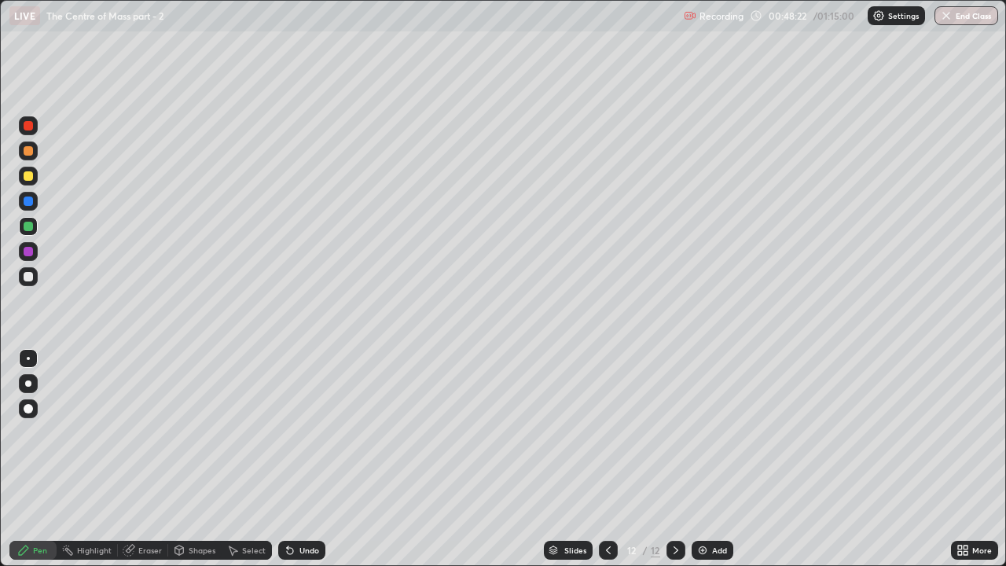
click at [30, 247] on div at bounding box center [28, 251] width 9 height 9
click at [605, 432] on icon at bounding box center [608, 550] width 13 height 13
click at [603, 432] on icon at bounding box center [608, 550] width 13 height 13
click at [674, 432] on icon at bounding box center [675, 550] width 13 height 13
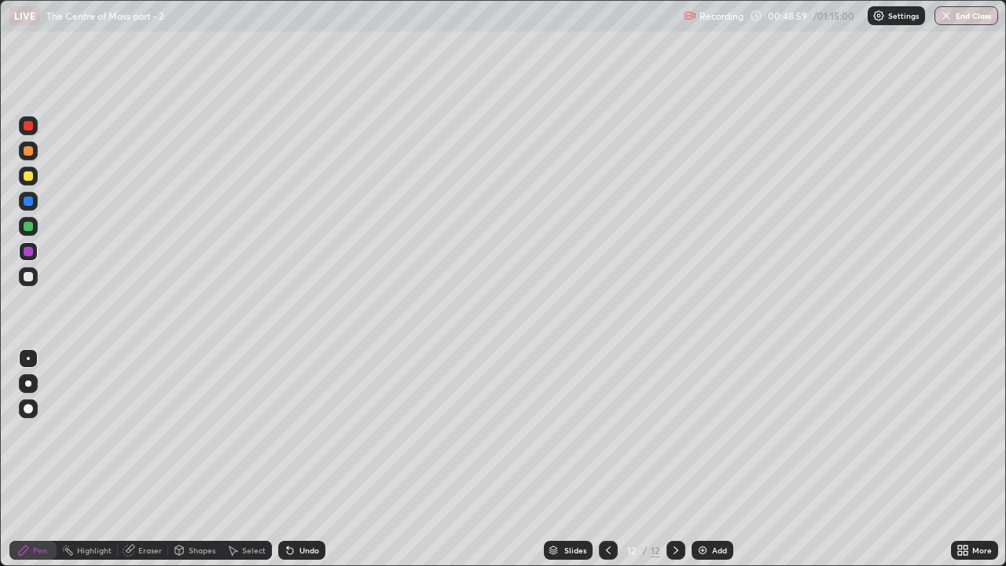
click at [27, 225] on div at bounding box center [28, 226] width 9 height 9
click at [295, 432] on div "Undo" at bounding box center [301, 549] width 47 height 19
click at [143, 432] on div "Eraser" at bounding box center [150, 550] width 24 height 8
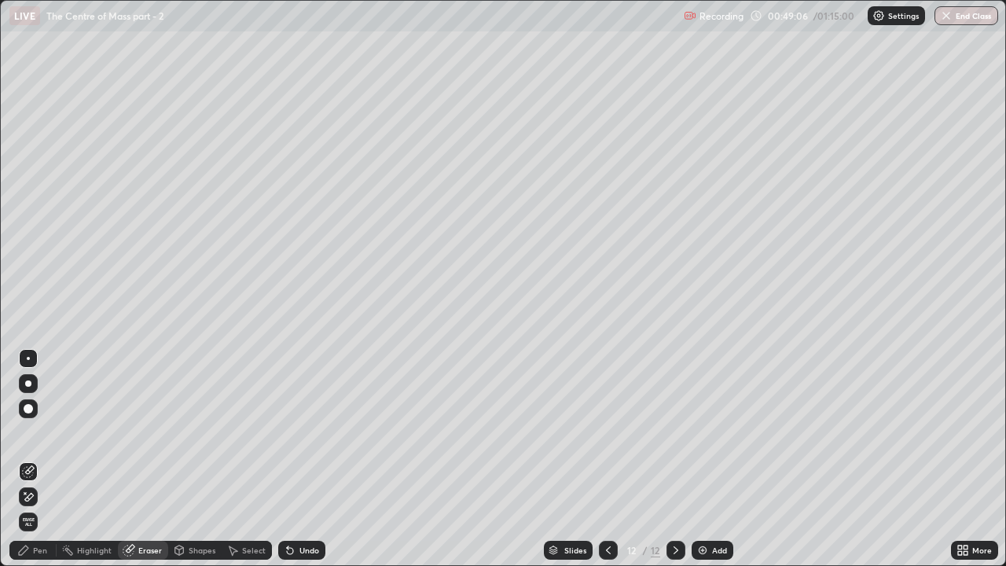
click at [41, 432] on div "Pen" at bounding box center [40, 550] width 14 height 8
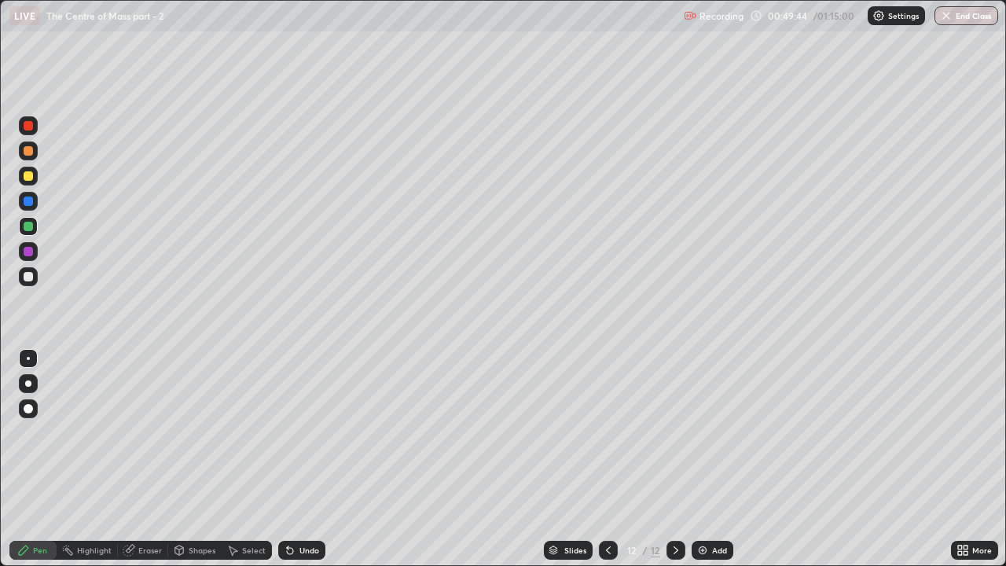
click at [130, 432] on icon at bounding box center [128, 550] width 10 height 10
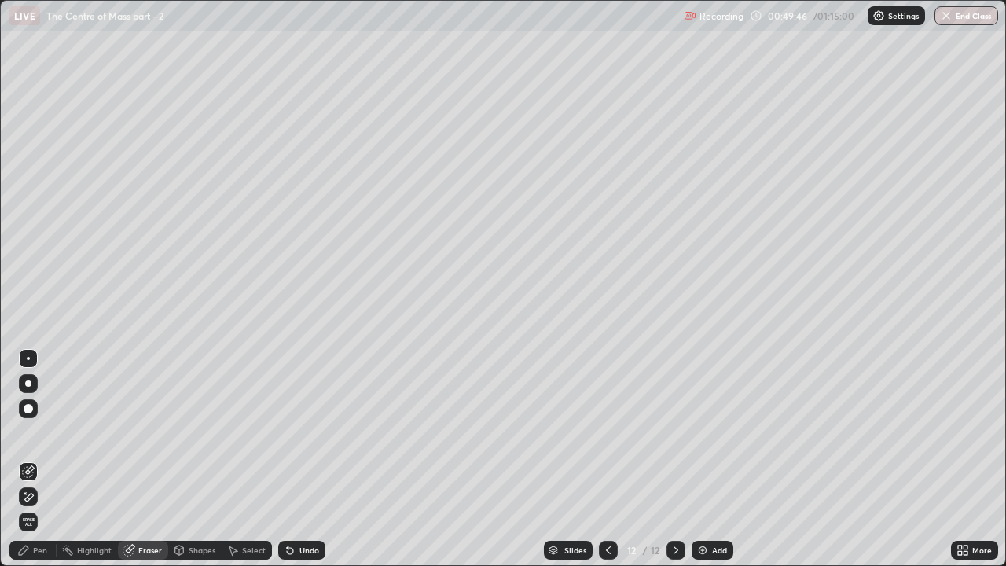
click at [40, 432] on div "Pen" at bounding box center [40, 550] width 14 height 8
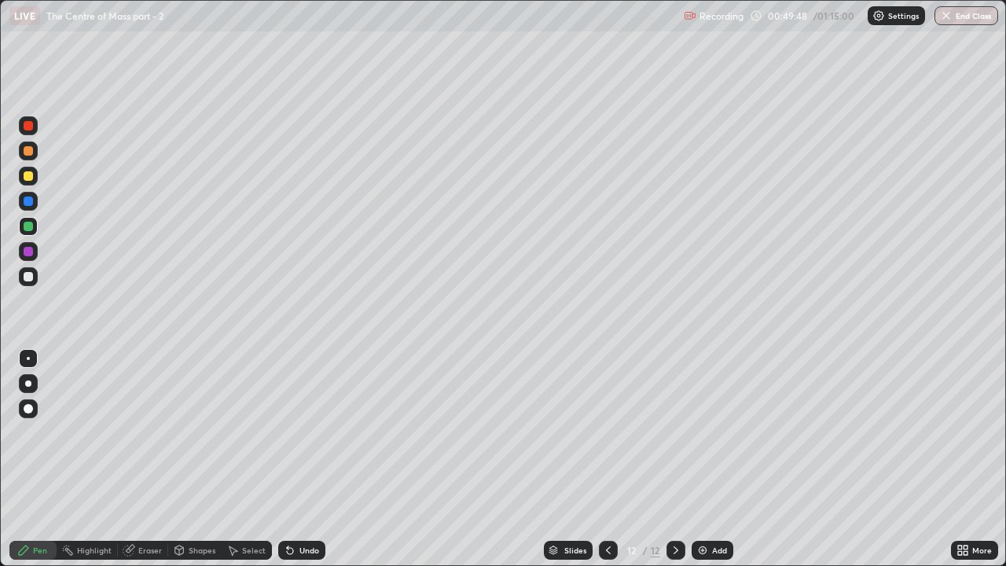
click at [109, 432] on div "Highlight" at bounding box center [94, 550] width 35 height 8
click at [131, 432] on icon at bounding box center [128, 550] width 10 height 10
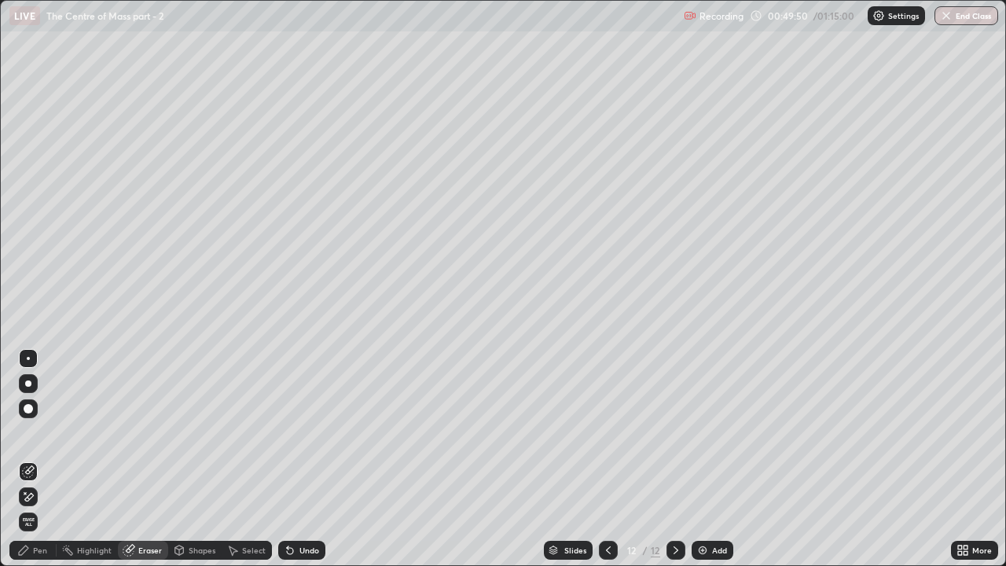
click at [38, 432] on div "Pen" at bounding box center [40, 550] width 14 height 8
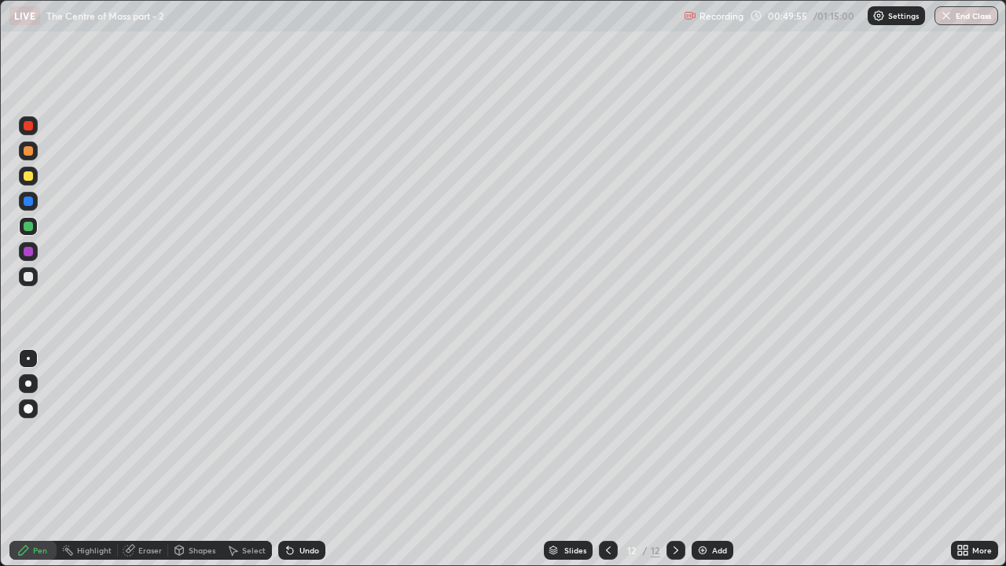
click at [27, 254] on div at bounding box center [28, 251] width 9 height 9
click at [29, 230] on div at bounding box center [28, 226] width 9 height 9
click at [674, 432] on icon at bounding box center [675, 550] width 5 height 8
click at [702, 432] on img at bounding box center [702, 550] width 13 height 13
click at [299, 432] on div "Undo" at bounding box center [309, 550] width 20 height 8
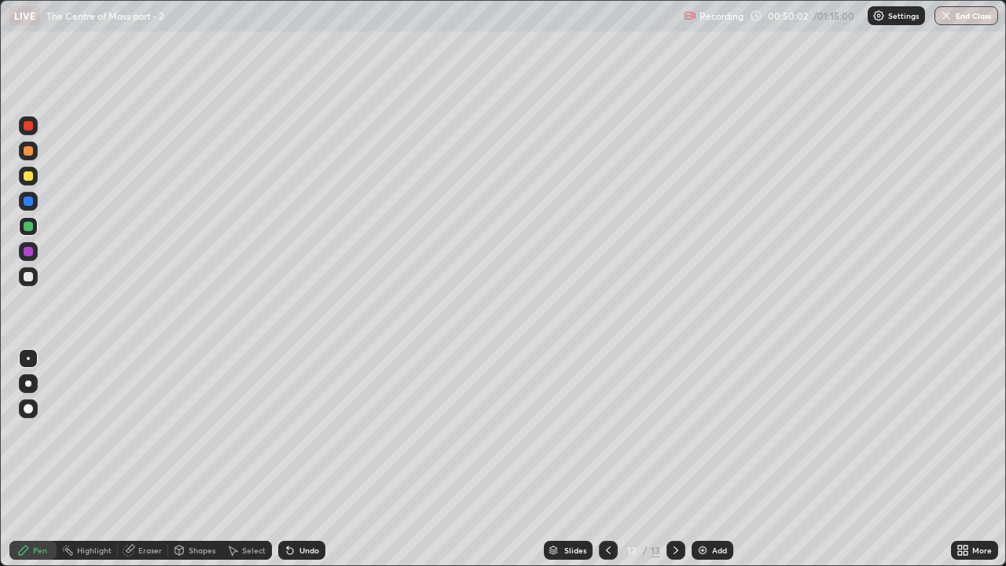
click at [299, 432] on div "Undo" at bounding box center [309, 550] width 20 height 8
click at [300, 432] on div "Undo" at bounding box center [309, 550] width 20 height 8
click at [288, 432] on icon at bounding box center [290, 551] width 6 height 6
click at [299, 432] on div "Undo" at bounding box center [309, 550] width 20 height 8
click at [296, 432] on div "Undo" at bounding box center [301, 549] width 47 height 19
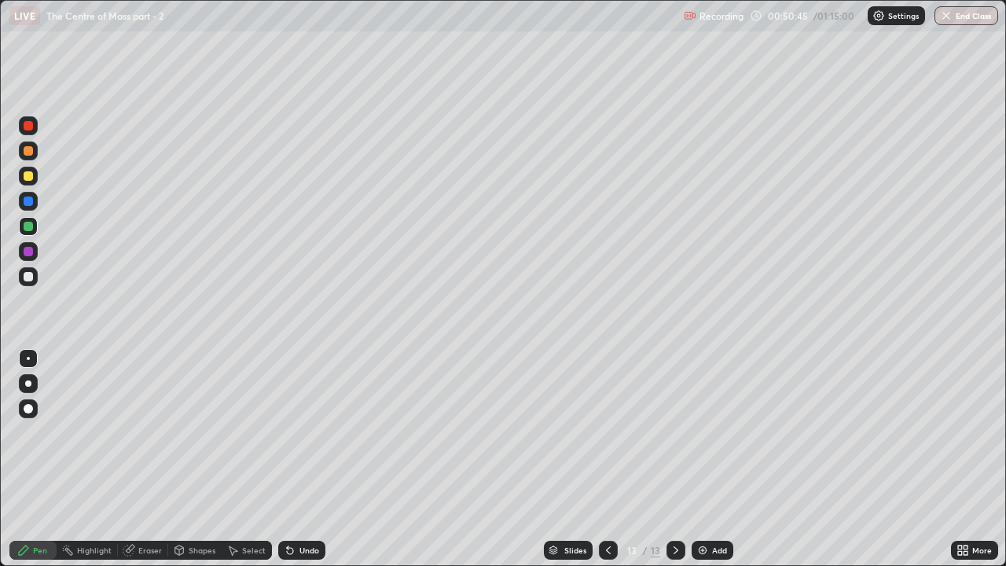
click at [602, 432] on icon at bounding box center [608, 550] width 13 height 13
click at [673, 432] on icon at bounding box center [675, 550] width 5 height 8
click at [27, 205] on div at bounding box center [28, 200] width 9 height 9
click at [604, 432] on icon at bounding box center [608, 550] width 13 height 13
click at [607, 432] on icon at bounding box center [608, 550] width 13 height 13
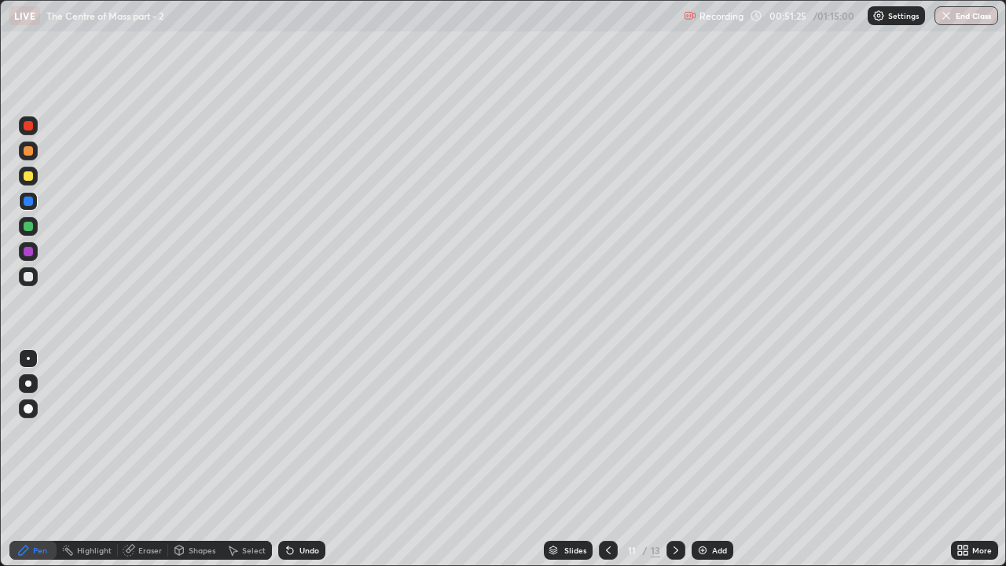
click at [676, 432] on icon at bounding box center [675, 550] width 13 height 13
click at [674, 432] on icon at bounding box center [675, 550] width 5 height 8
click at [599, 432] on div at bounding box center [608, 549] width 19 height 19
click at [606, 432] on icon at bounding box center [608, 550] width 13 height 13
click at [674, 432] on icon at bounding box center [675, 550] width 13 height 13
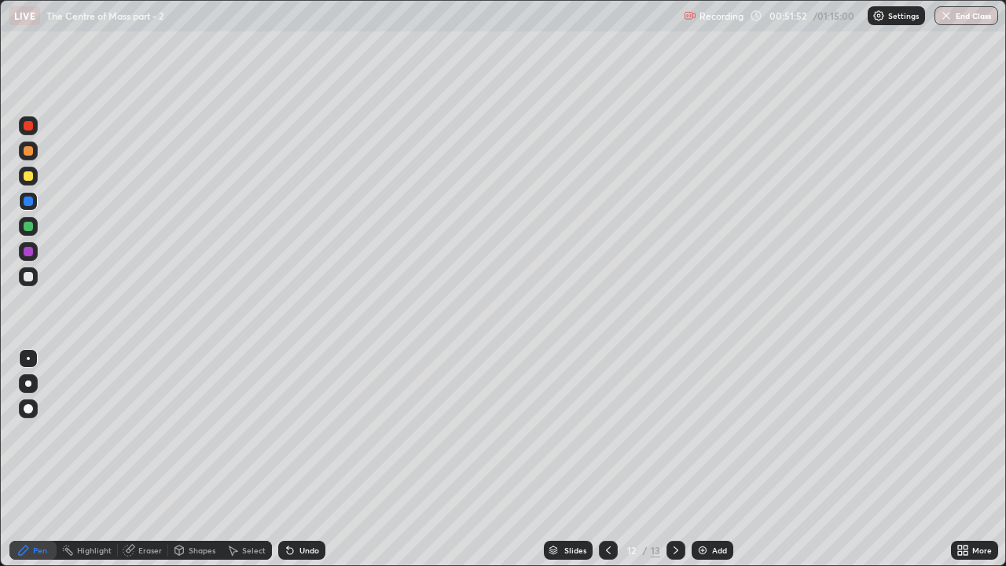
click at [674, 432] on icon at bounding box center [675, 550] width 13 height 13
click at [607, 432] on icon at bounding box center [608, 550] width 13 height 13
click at [674, 432] on icon at bounding box center [675, 550] width 13 height 13
click at [696, 432] on img at bounding box center [702, 550] width 13 height 13
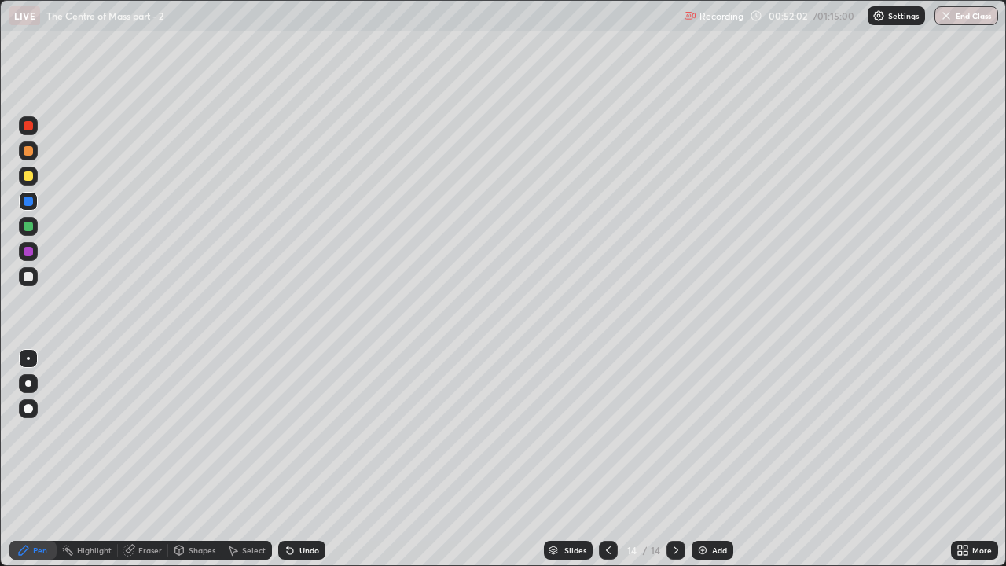
click at [30, 277] on div at bounding box center [28, 276] width 9 height 9
click at [299, 432] on div "Undo" at bounding box center [309, 550] width 20 height 8
click at [295, 432] on div "Undo" at bounding box center [301, 549] width 47 height 19
click at [299, 432] on div "Undo" at bounding box center [309, 550] width 20 height 8
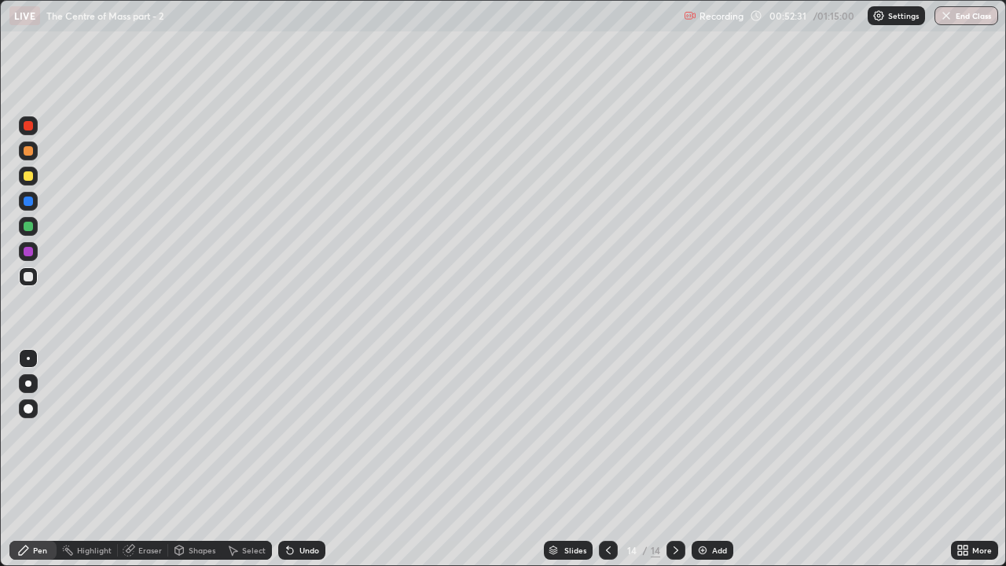
click at [299, 432] on div "Undo" at bounding box center [309, 550] width 20 height 8
click at [294, 432] on icon at bounding box center [290, 550] width 13 height 13
click at [31, 224] on div at bounding box center [28, 226] width 9 height 9
click at [145, 432] on div "Eraser" at bounding box center [150, 550] width 24 height 8
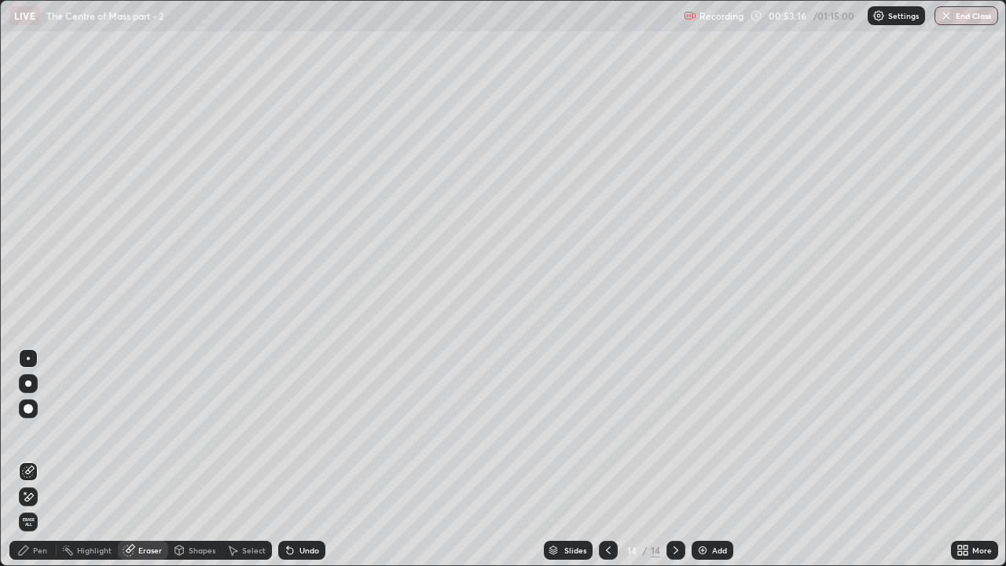
click at [35, 432] on div "Pen" at bounding box center [32, 549] width 47 height 19
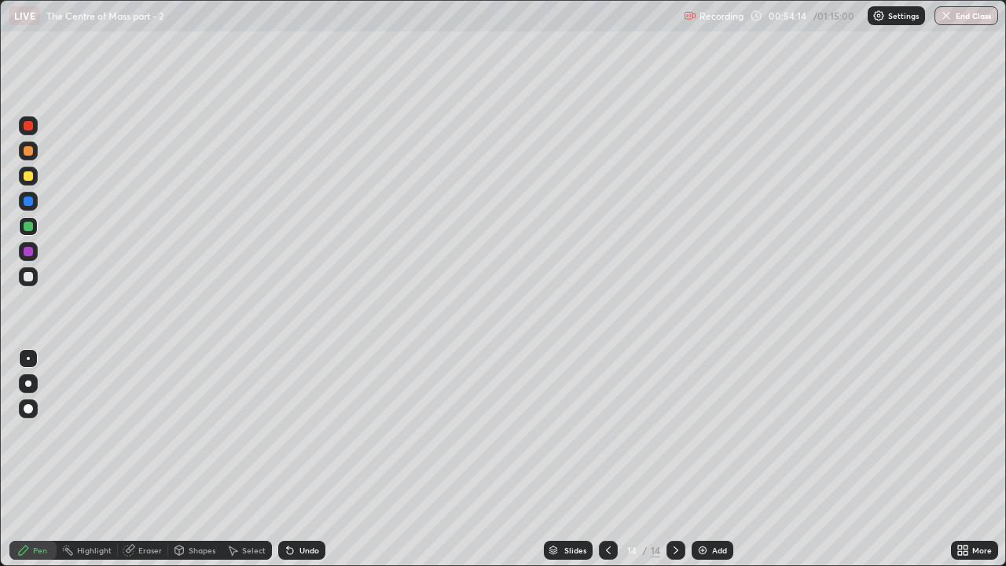
click at [299, 432] on div "Undo" at bounding box center [309, 550] width 20 height 8
click at [27, 203] on div at bounding box center [28, 200] width 9 height 9
click at [599, 432] on div at bounding box center [608, 549] width 19 height 19
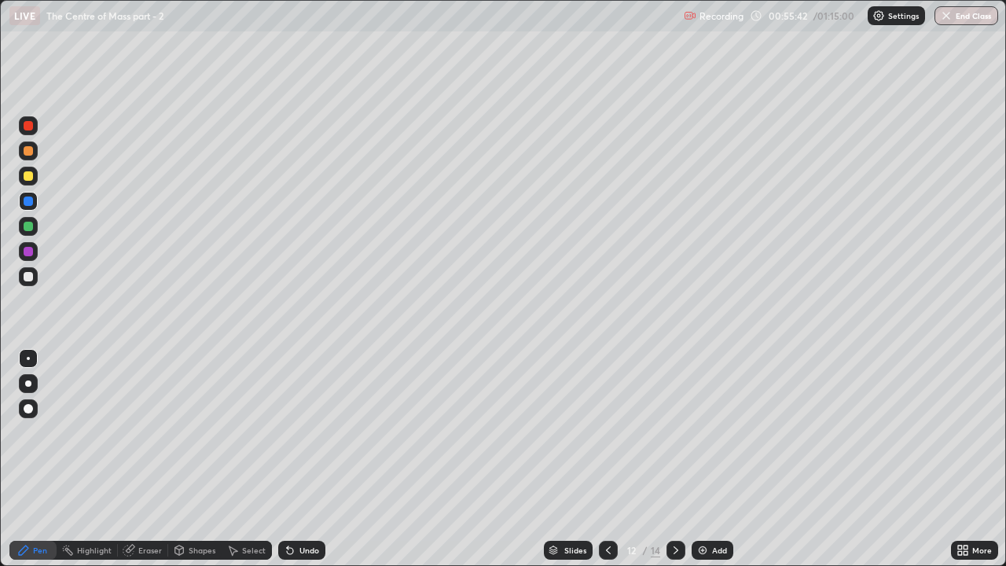
click at [672, 432] on icon at bounding box center [675, 550] width 13 height 13
click at [675, 432] on icon at bounding box center [675, 550] width 13 height 13
click at [605, 432] on icon at bounding box center [608, 550] width 13 height 13
click at [606, 432] on icon at bounding box center [608, 550] width 13 height 13
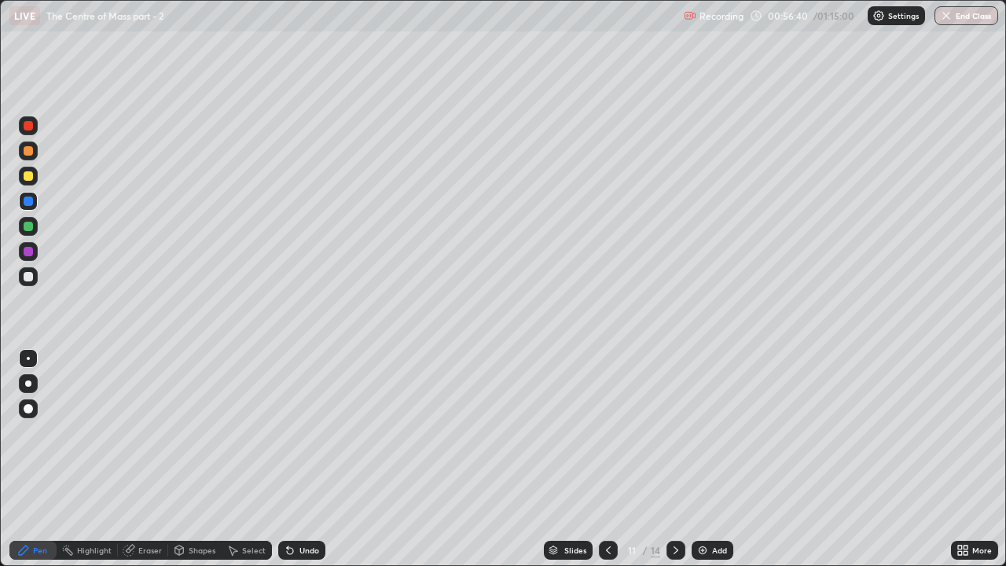
click at [674, 432] on icon at bounding box center [675, 550] width 13 height 13
click at [676, 432] on icon at bounding box center [675, 550] width 13 height 13
click at [672, 432] on icon at bounding box center [675, 550] width 13 height 13
click at [606, 432] on icon at bounding box center [608, 550] width 5 height 8
click at [609, 432] on icon at bounding box center [608, 550] width 13 height 13
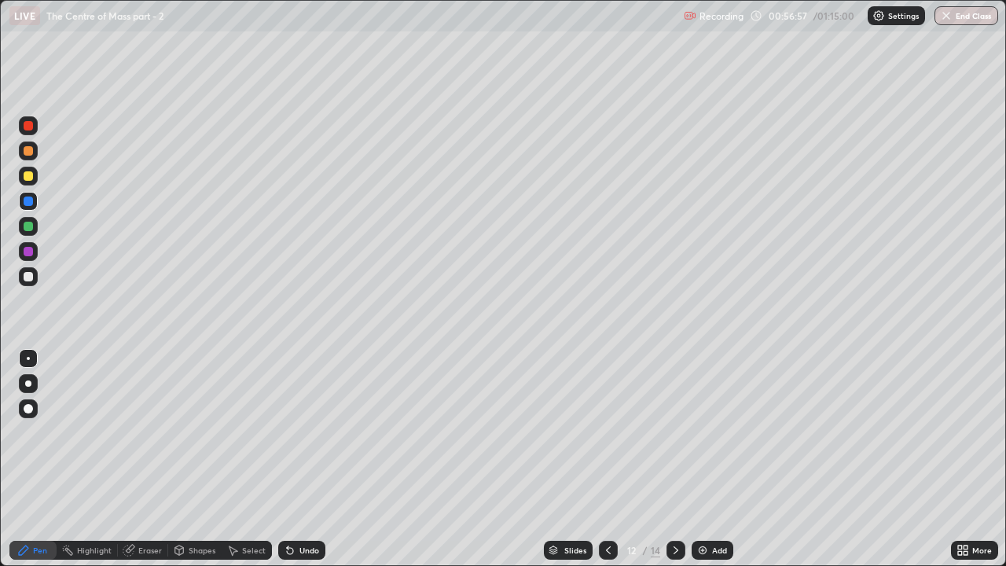
click at [676, 432] on icon at bounding box center [675, 550] width 13 height 13
click at [674, 432] on icon at bounding box center [675, 550] width 13 height 13
click at [602, 432] on icon at bounding box center [608, 550] width 13 height 13
click at [605, 432] on icon at bounding box center [608, 550] width 13 height 13
click at [607, 432] on icon at bounding box center [608, 550] width 13 height 13
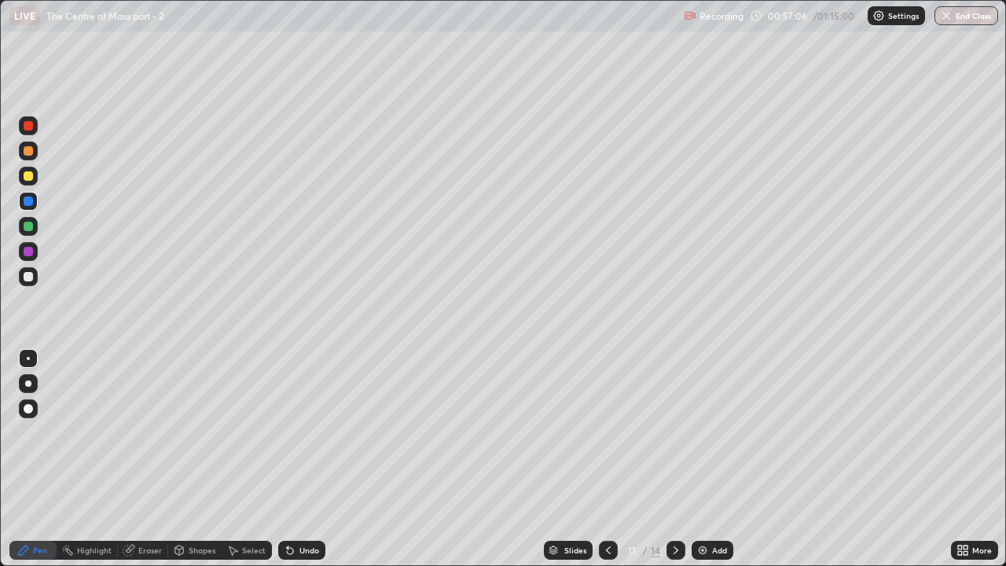
click at [606, 432] on icon at bounding box center [608, 550] width 13 height 13
click at [672, 432] on icon at bounding box center [675, 550] width 13 height 13
click at [290, 432] on icon at bounding box center [290, 550] width 13 height 13
click at [24, 228] on div at bounding box center [28, 226] width 9 height 9
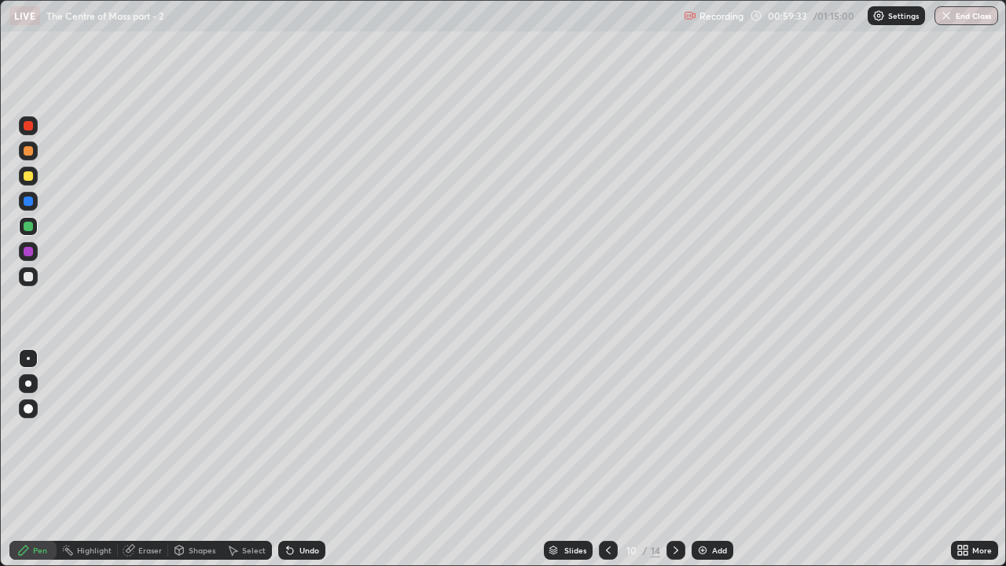
click at [674, 432] on icon at bounding box center [675, 550] width 13 height 13
click at [675, 432] on icon at bounding box center [675, 550] width 13 height 13
click at [672, 432] on icon at bounding box center [675, 550] width 13 height 13
click at [26, 252] on div at bounding box center [28, 251] width 9 height 9
click at [28, 227] on div at bounding box center [28, 226] width 9 height 9
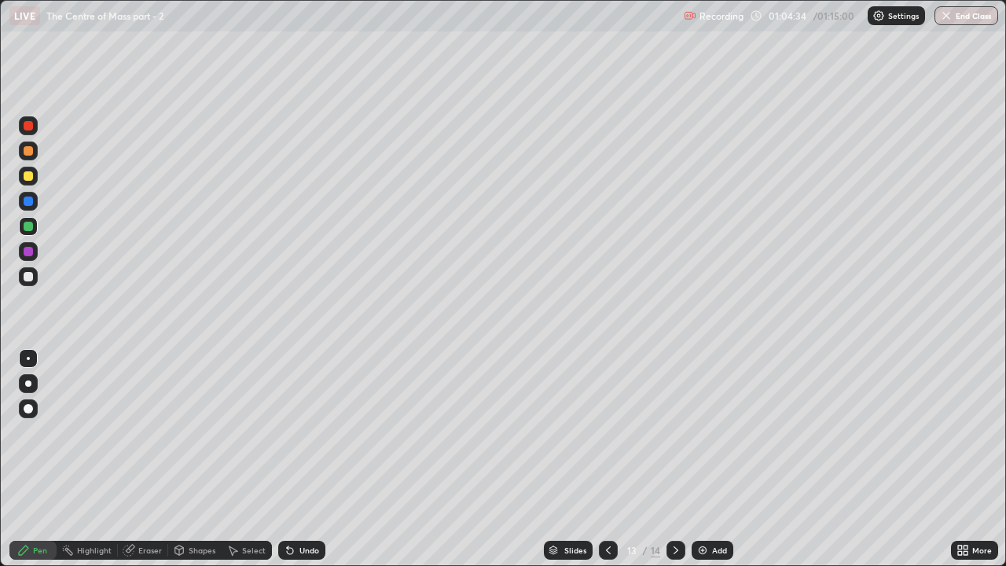
click at [307, 432] on div "Undo" at bounding box center [309, 550] width 20 height 8
click at [300, 432] on div "Undo" at bounding box center [309, 550] width 20 height 8
click at [673, 432] on icon at bounding box center [675, 550] width 13 height 13
click at [28, 249] on div at bounding box center [28, 251] width 9 height 9
click at [27, 222] on div at bounding box center [28, 226] width 9 height 9
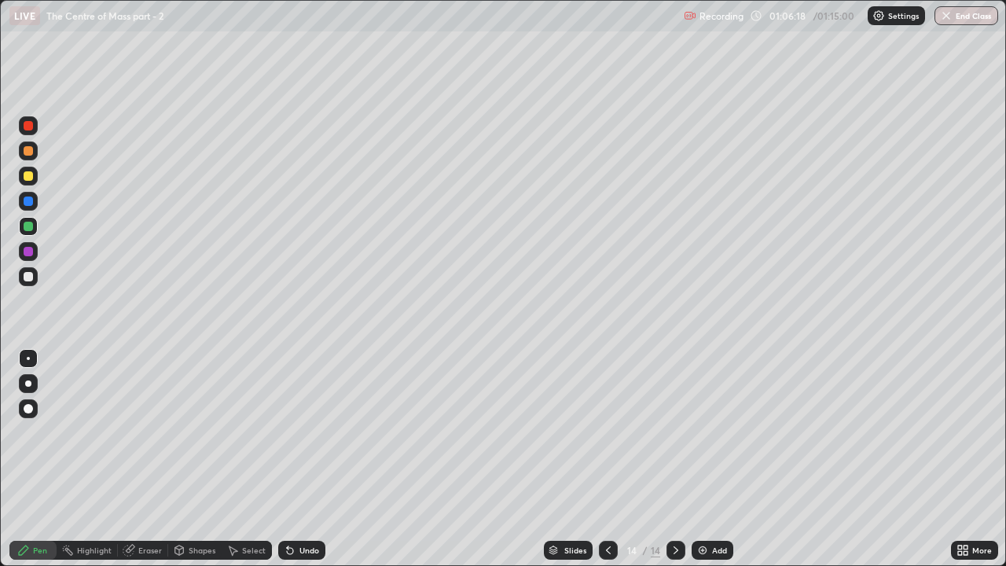
click at [28, 226] on div at bounding box center [28, 226] width 9 height 9
click at [138, 432] on div "Eraser" at bounding box center [150, 550] width 24 height 8
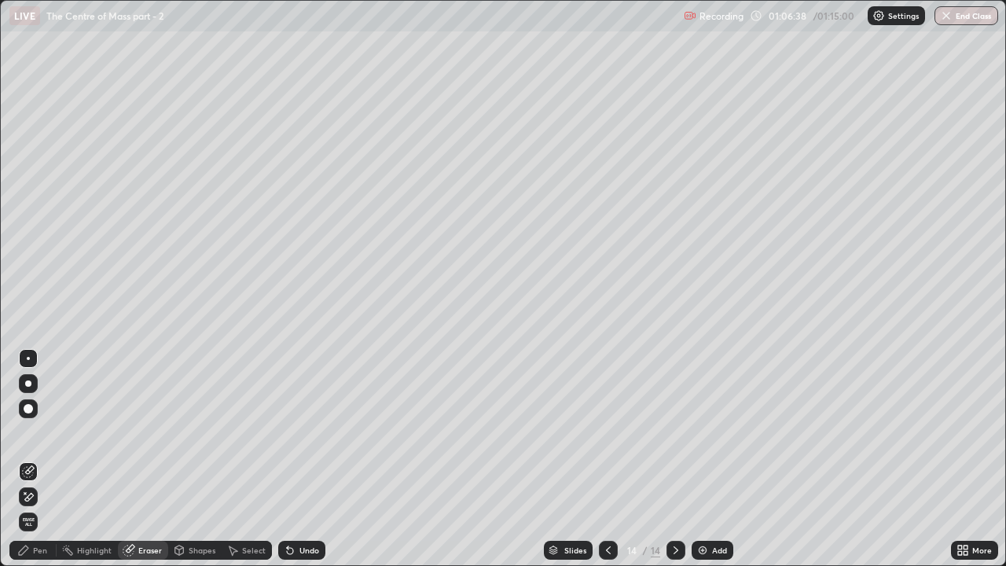
click at [29, 432] on icon at bounding box center [28, 496] width 13 height 13
click at [32, 432] on div "Pen" at bounding box center [32, 549] width 47 height 19
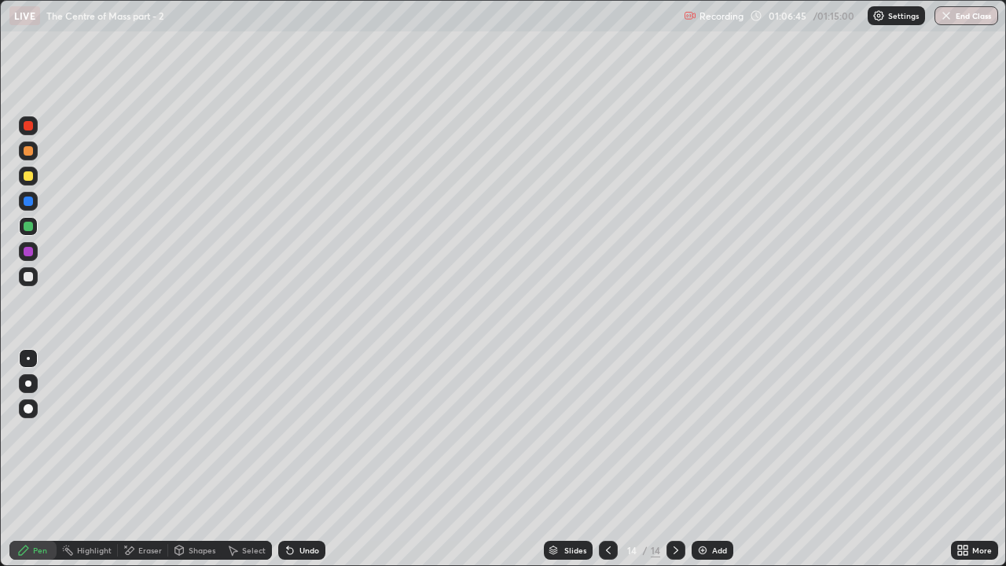
click at [669, 432] on icon at bounding box center [675, 550] width 13 height 13
click at [672, 432] on icon at bounding box center [675, 550] width 13 height 13
click at [701, 432] on img at bounding box center [702, 550] width 13 height 13
click at [31, 277] on div at bounding box center [28, 276] width 9 height 9
click at [31, 225] on div at bounding box center [28, 226] width 9 height 9
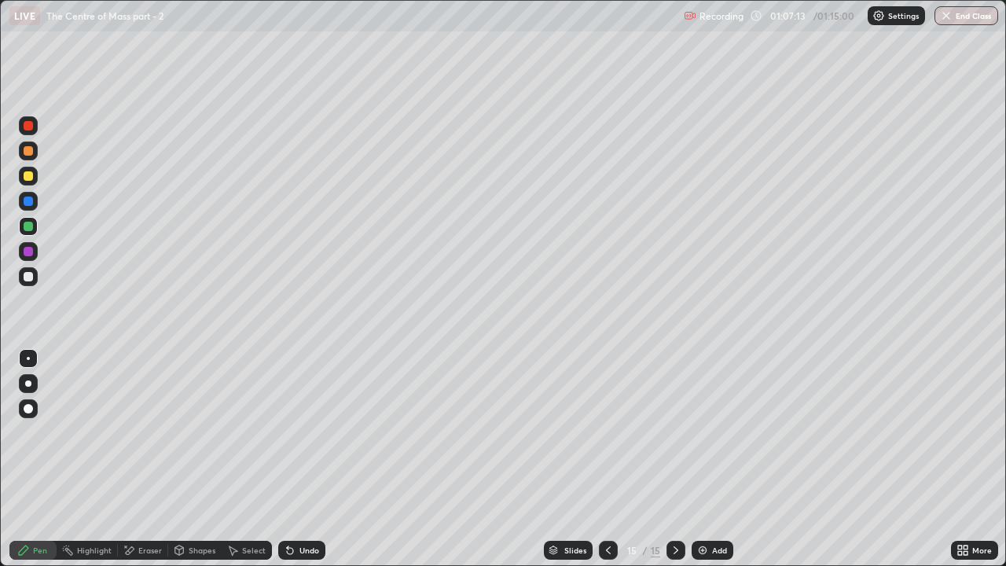
click at [287, 432] on icon at bounding box center [288, 547] width 2 height 2
click at [292, 432] on icon at bounding box center [290, 550] width 13 height 13
click at [28, 273] on div at bounding box center [28, 276] width 9 height 9
click at [288, 432] on icon at bounding box center [290, 551] width 6 height 6
click at [32, 204] on div at bounding box center [28, 201] width 19 height 19
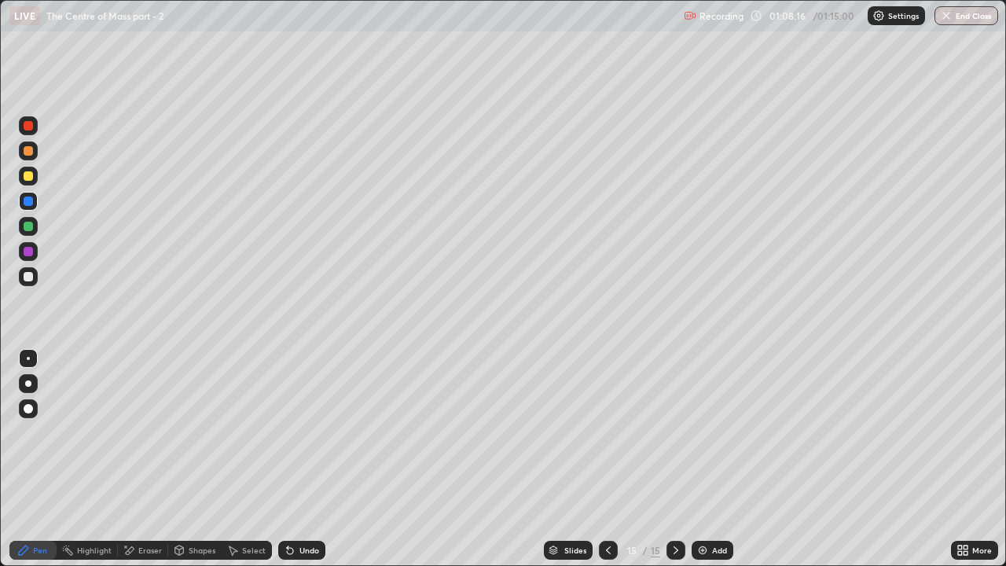
click at [289, 432] on icon at bounding box center [290, 551] width 6 height 6
click at [288, 432] on icon at bounding box center [290, 551] width 6 height 6
click at [29, 225] on div at bounding box center [28, 226] width 9 height 9
click at [305, 432] on div "Undo" at bounding box center [309, 550] width 20 height 8
click at [302, 432] on div "Undo" at bounding box center [309, 550] width 20 height 8
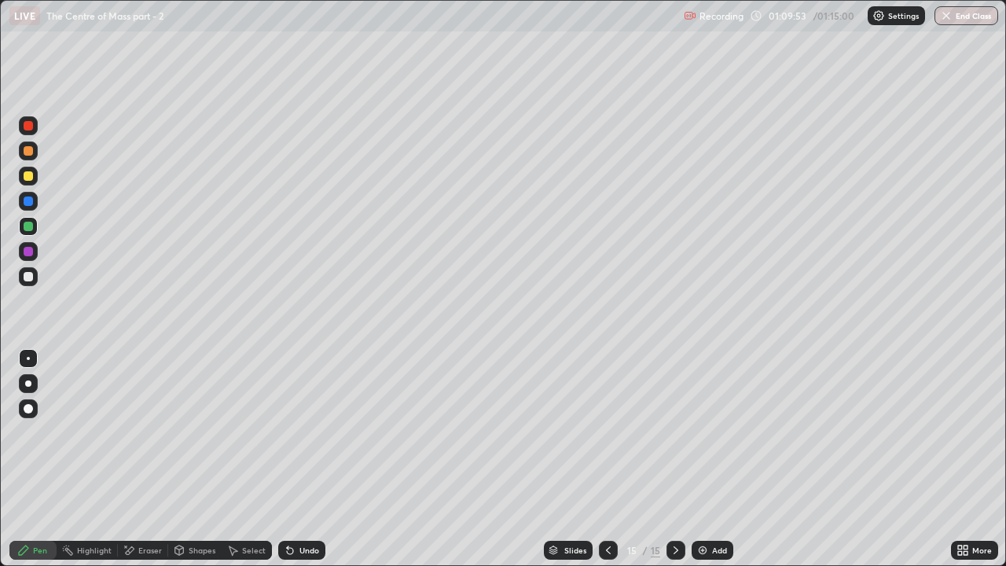
click at [21, 204] on div at bounding box center [28, 201] width 19 height 19
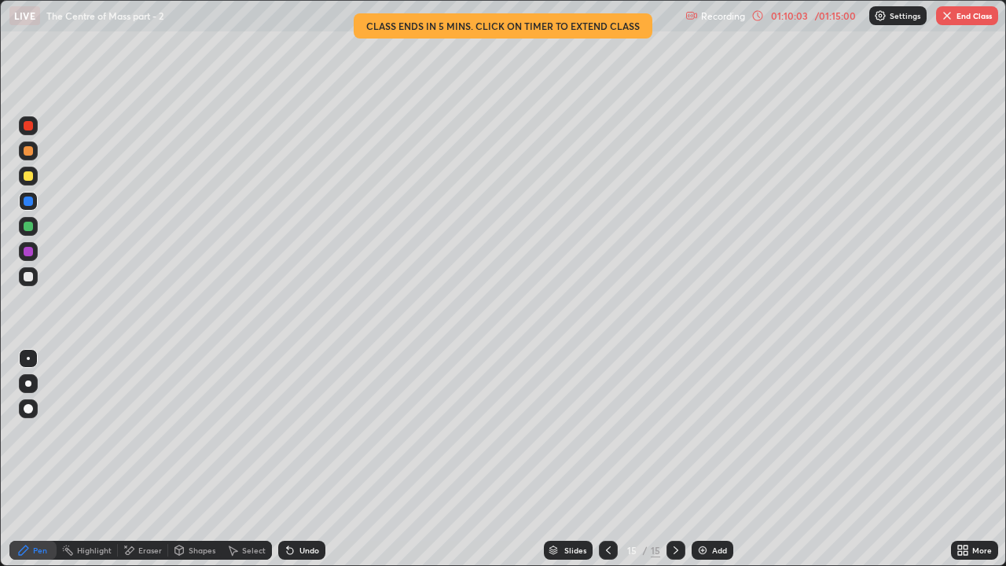
click at [288, 432] on icon at bounding box center [290, 551] width 6 height 6
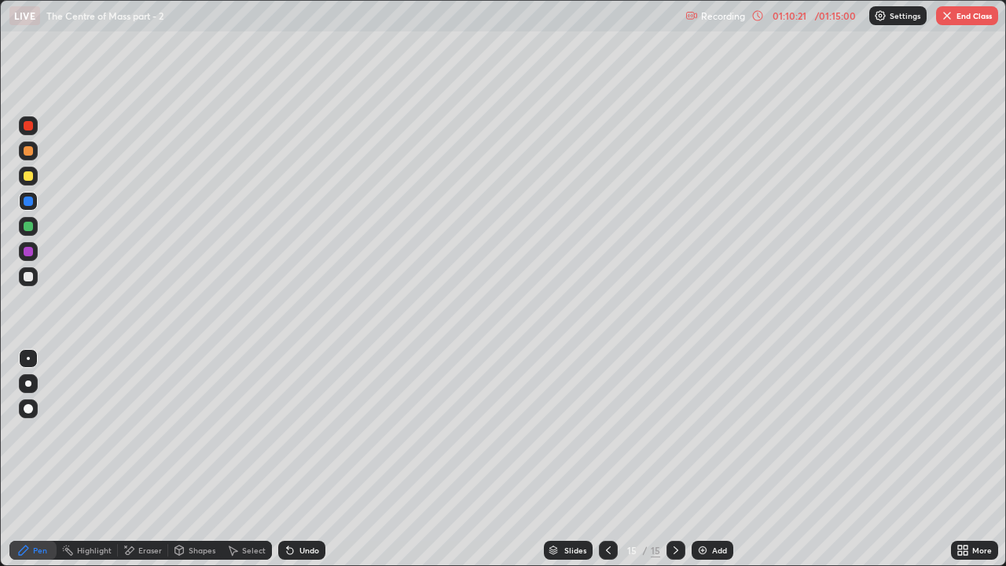
click at [32, 227] on div at bounding box center [28, 226] width 9 height 9
click at [29, 201] on div at bounding box center [28, 200] width 9 height 9
click at [606, 432] on icon at bounding box center [608, 550] width 13 height 13
click at [607, 432] on icon at bounding box center [608, 550] width 5 height 8
click at [606, 432] on icon at bounding box center [608, 550] width 13 height 13
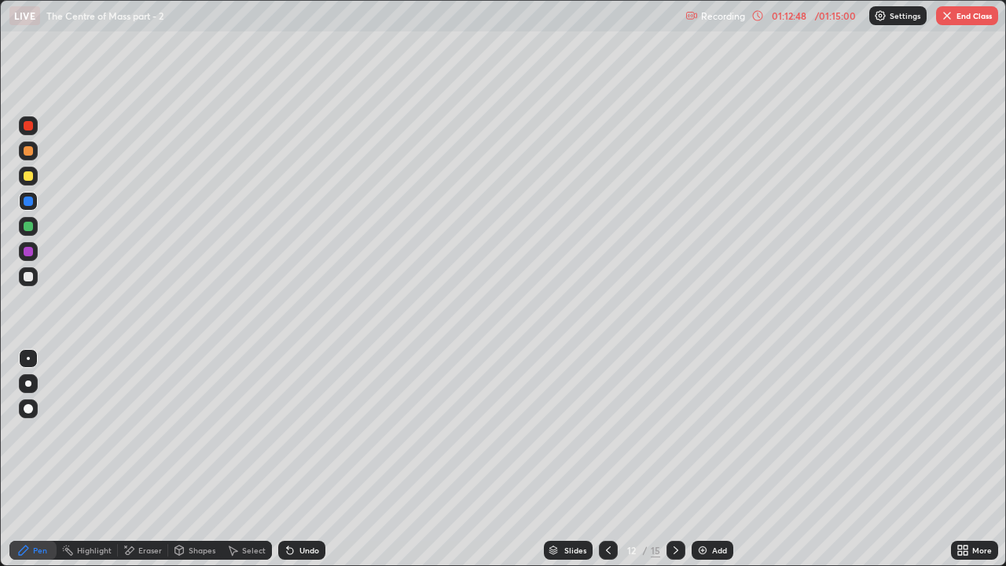
click at [674, 432] on icon at bounding box center [675, 550] width 13 height 13
click at [672, 432] on icon at bounding box center [675, 550] width 13 height 13
click at [676, 432] on icon at bounding box center [675, 550] width 5 height 8
click at [699, 432] on img at bounding box center [702, 550] width 13 height 13
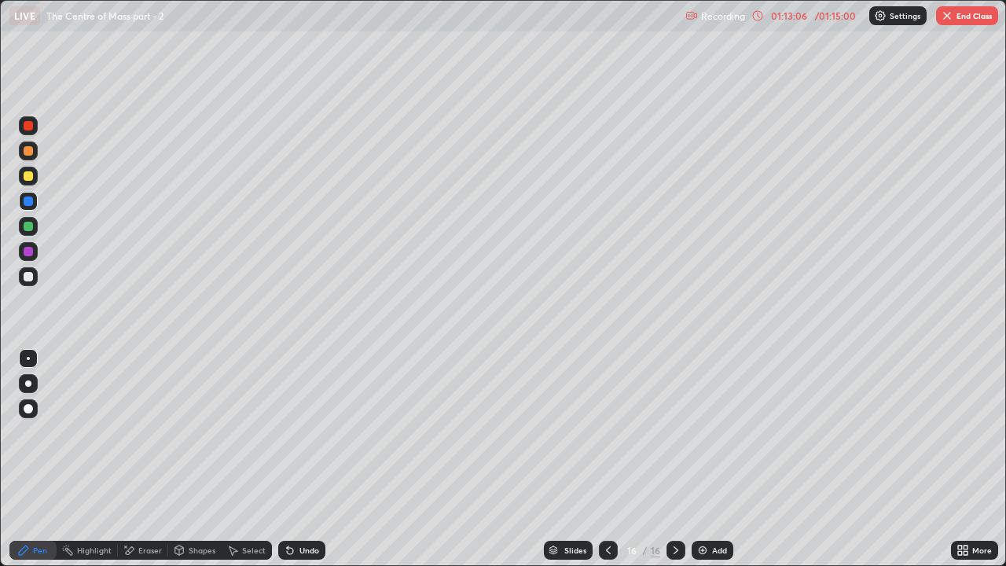
click at [299, 432] on div "Undo" at bounding box center [309, 550] width 20 height 8
click at [300, 432] on div "Undo" at bounding box center [309, 550] width 20 height 8
click at [606, 432] on icon at bounding box center [608, 550] width 13 height 13
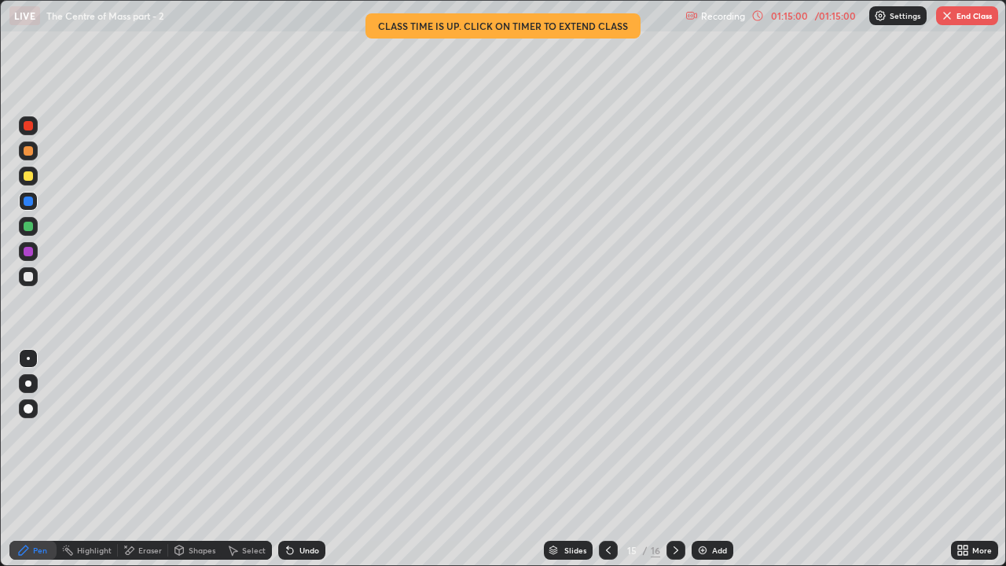
click at [672, 432] on icon at bounding box center [675, 550] width 13 height 13
click at [28, 277] on div at bounding box center [28, 276] width 9 height 9
click at [302, 432] on div "Undo" at bounding box center [309, 550] width 20 height 8
click at [299, 432] on div "Undo" at bounding box center [309, 550] width 20 height 8
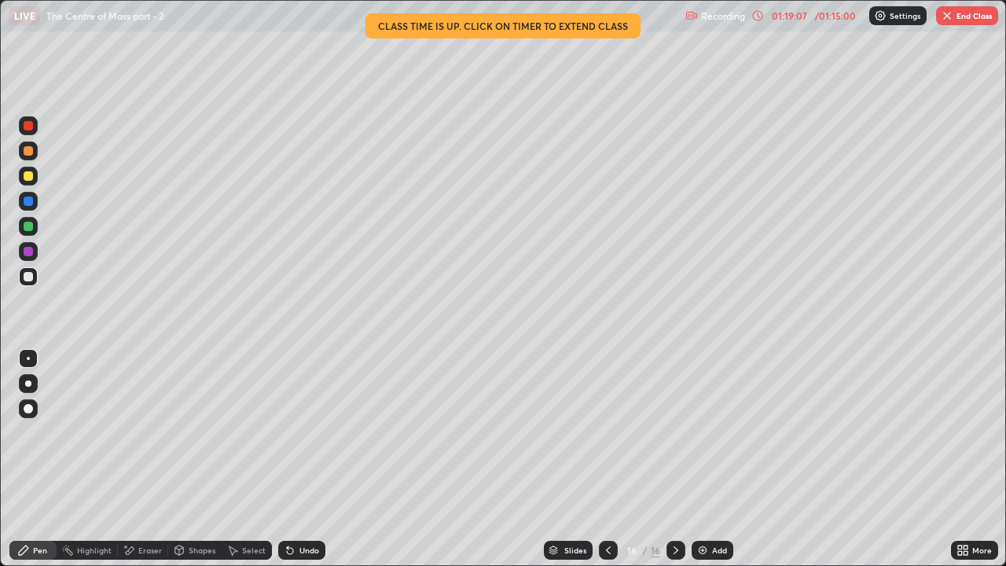
click at [295, 432] on div "Undo" at bounding box center [301, 549] width 47 height 19
click at [289, 432] on div "Undo" at bounding box center [301, 549] width 47 height 19
click at [288, 432] on icon at bounding box center [290, 550] width 13 height 13
click at [674, 432] on icon at bounding box center [675, 550] width 13 height 13
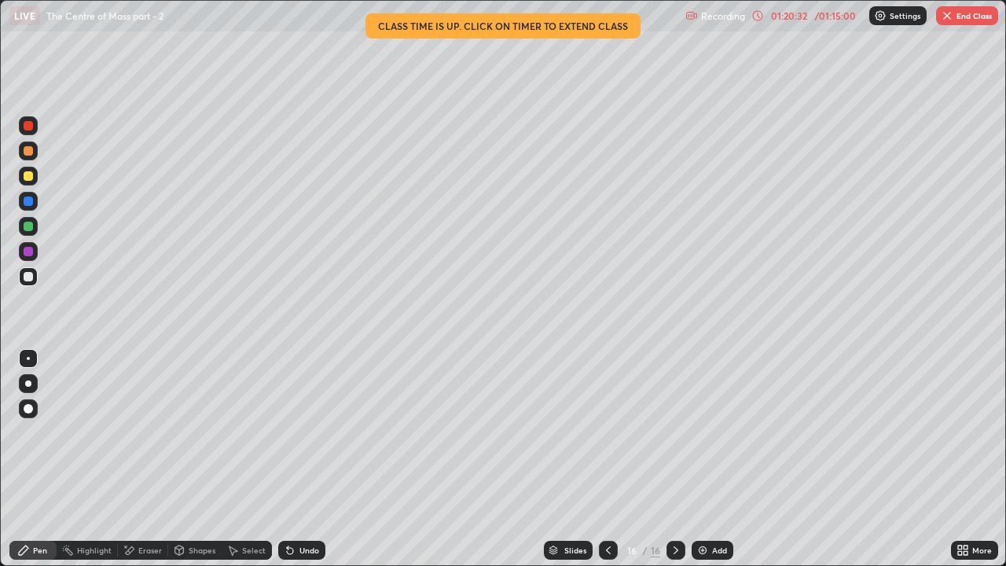
click at [698, 432] on img at bounding box center [702, 550] width 13 height 13
click at [29, 251] on div at bounding box center [28, 251] width 9 height 9
click at [28, 224] on div at bounding box center [28, 226] width 9 height 9
click at [26, 273] on div at bounding box center [28, 276] width 9 height 9
click at [29, 250] on div at bounding box center [28, 251] width 9 height 9
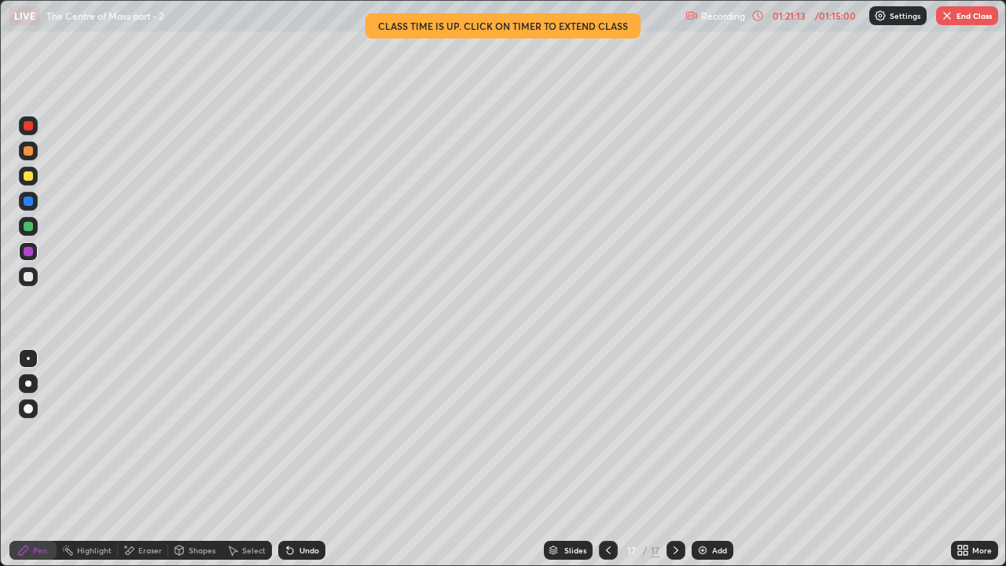
click at [29, 226] on div at bounding box center [28, 226] width 9 height 9
click at [30, 199] on div at bounding box center [28, 200] width 9 height 9
click at [30, 203] on div at bounding box center [28, 200] width 9 height 9
click at [26, 176] on div at bounding box center [28, 175] width 9 height 9
click at [291, 432] on icon at bounding box center [290, 550] width 13 height 13
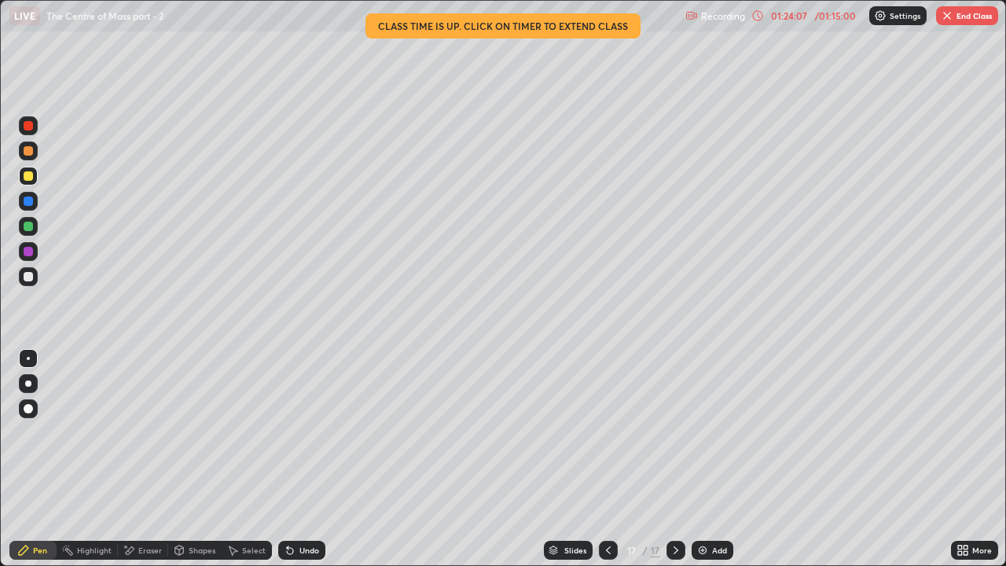
click at [292, 432] on div "Undo" at bounding box center [301, 549] width 47 height 19
click at [293, 432] on icon at bounding box center [290, 550] width 13 height 13
click at [288, 432] on icon at bounding box center [290, 551] width 6 height 6
click at [26, 202] on div at bounding box center [28, 200] width 9 height 9
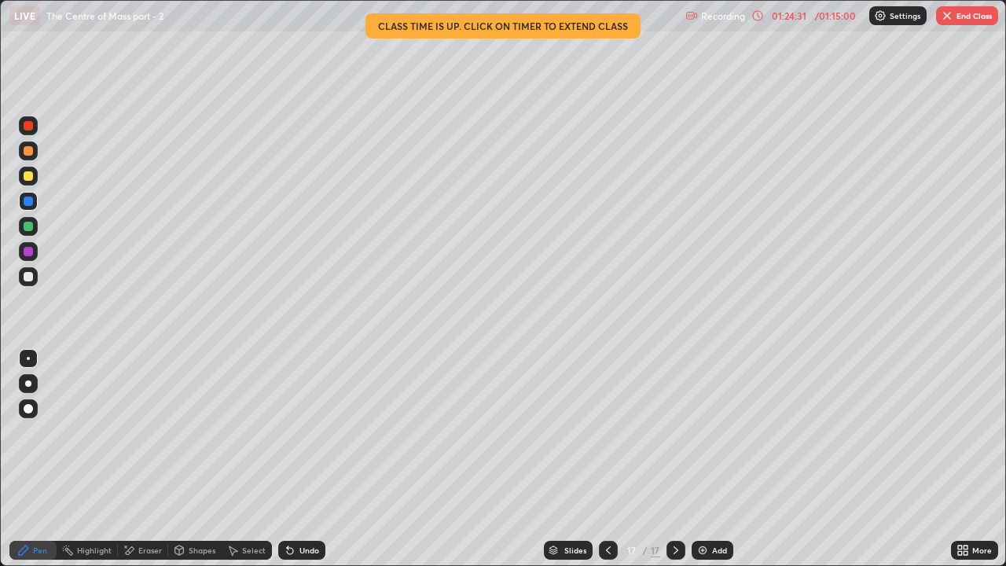
click at [673, 432] on icon at bounding box center [675, 550] width 5 height 8
click at [704, 432] on div "Add" at bounding box center [712, 549] width 42 height 19
click at [297, 432] on div "Undo" at bounding box center [301, 549] width 47 height 19
click at [299, 432] on div "Undo" at bounding box center [309, 550] width 20 height 8
click at [608, 432] on icon at bounding box center [608, 550] width 13 height 13
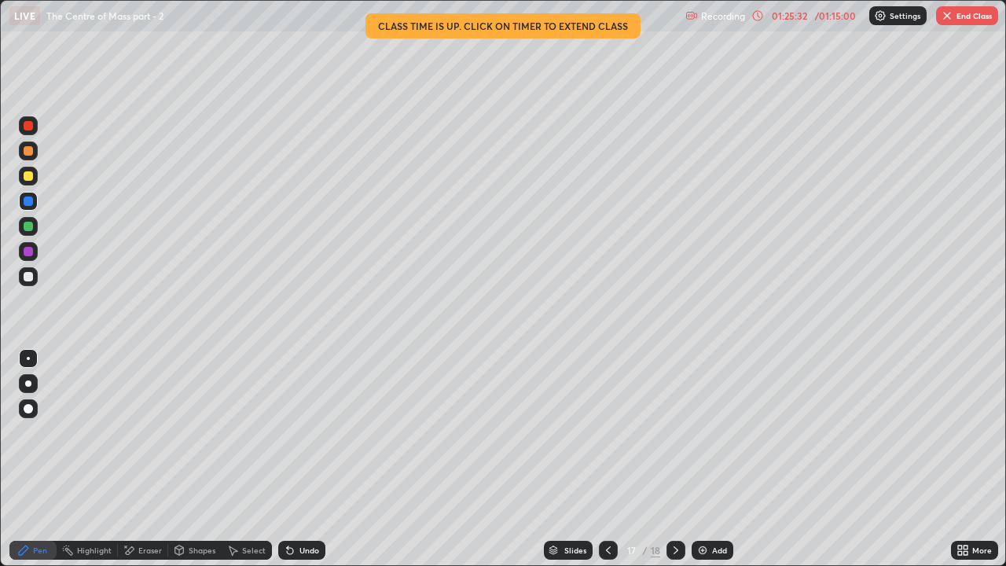
click at [676, 432] on icon at bounding box center [675, 550] width 13 height 13
click at [606, 432] on icon at bounding box center [608, 550] width 13 height 13
click at [672, 432] on icon at bounding box center [675, 550] width 13 height 13
click at [614, 432] on div at bounding box center [608, 549] width 19 height 19
click at [673, 432] on icon at bounding box center [675, 550] width 5 height 8
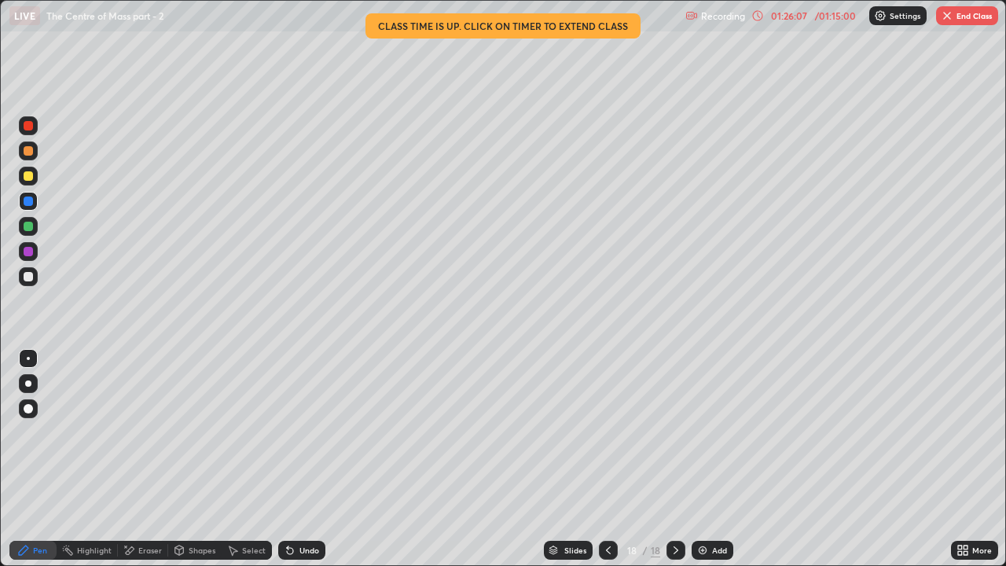
click at [605, 432] on icon at bounding box center [608, 550] width 13 height 13
click at [674, 432] on icon at bounding box center [675, 550] width 13 height 13
click at [956, 15] on button "End Class" at bounding box center [967, 15] width 62 height 19
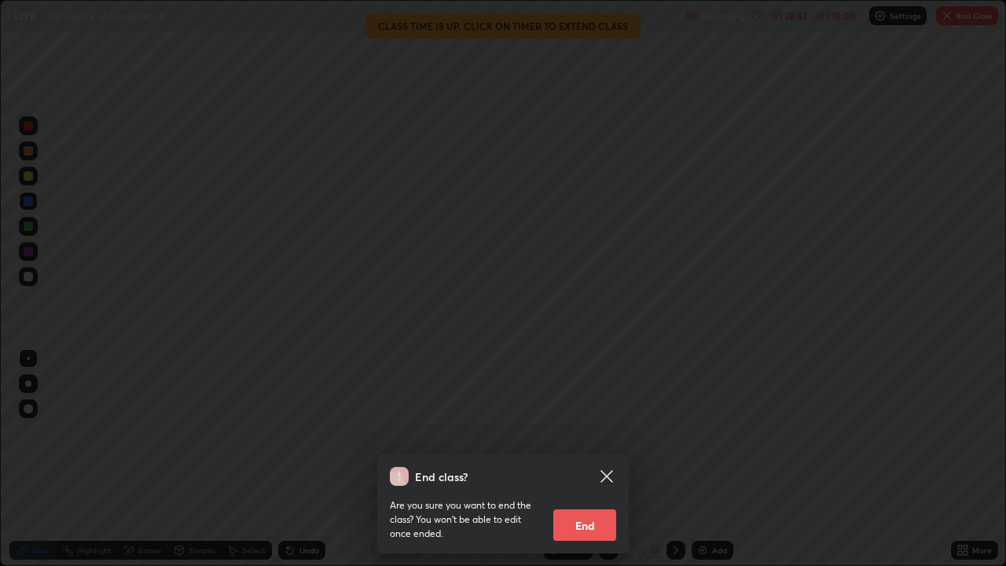
click at [588, 432] on button "End" at bounding box center [584, 524] width 63 height 31
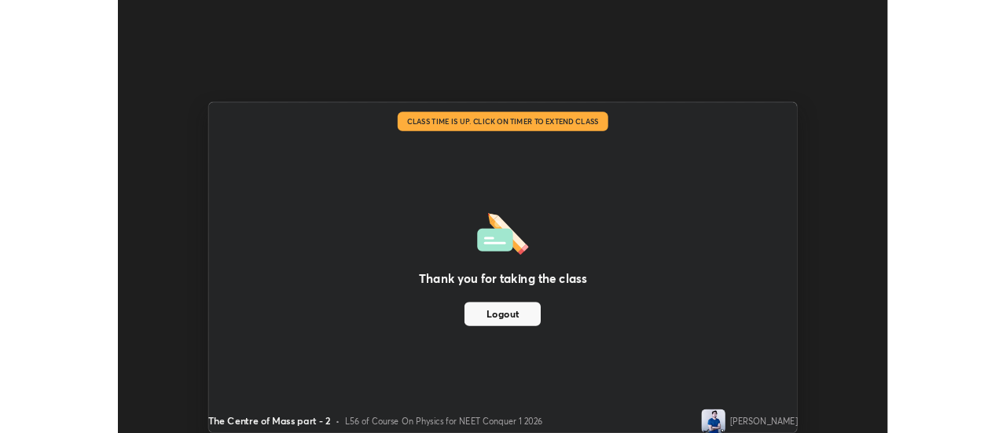
scroll to position [78125, 77552]
